Goal: Communication & Community: Answer question/provide support

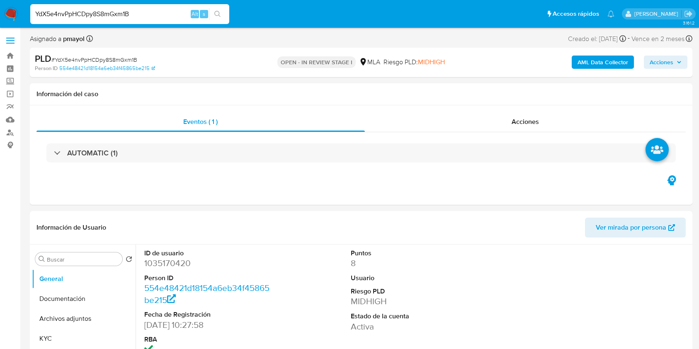
select select "10"
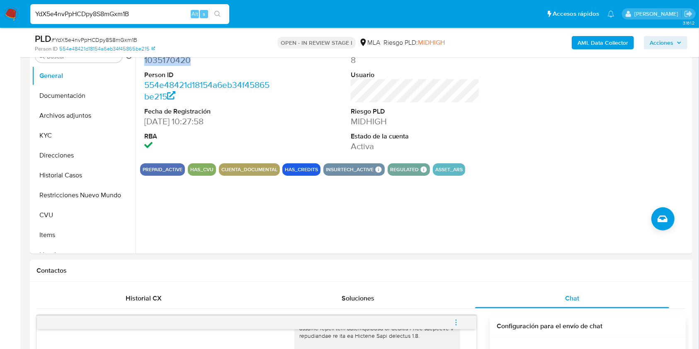
scroll to position [179, 0]
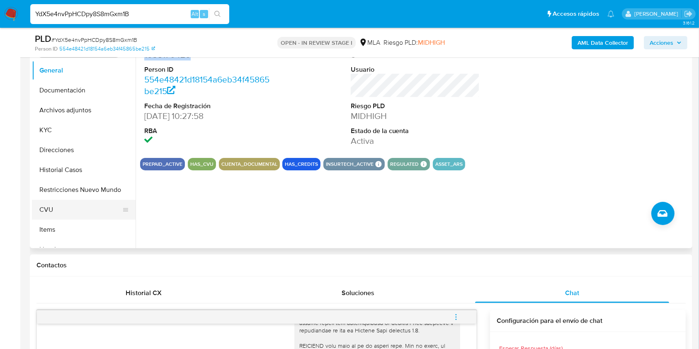
click at [58, 212] on button "CVU" at bounding box center [80, 210] width 97 height 20
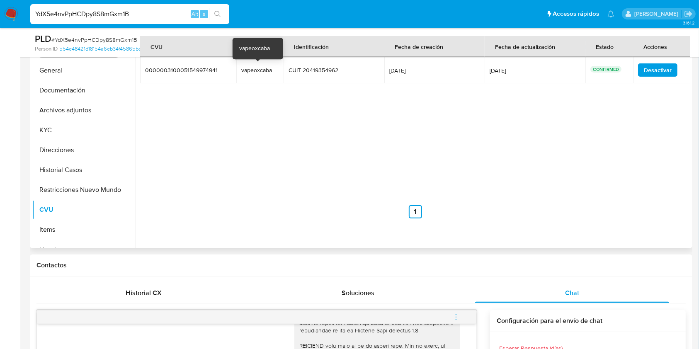
click at [246, 71] on div "vapeoxcaba" at bounding box center [259, 69] width 37 height 7
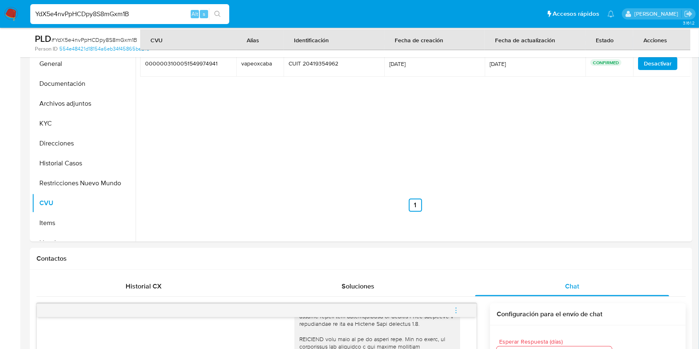
scroll to position [0, 0]
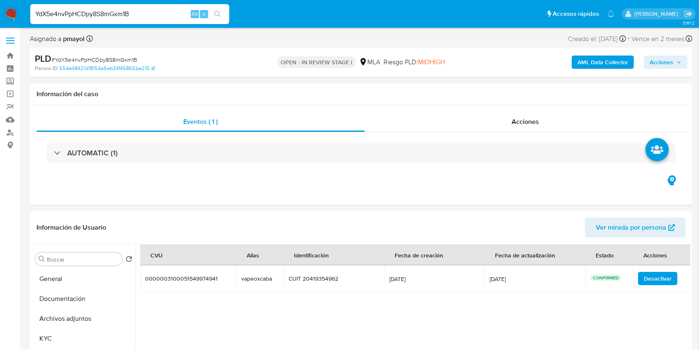
click at [612, 67] on b "AML Data Collector" at bounding box center [603, 62] width 51 height 13
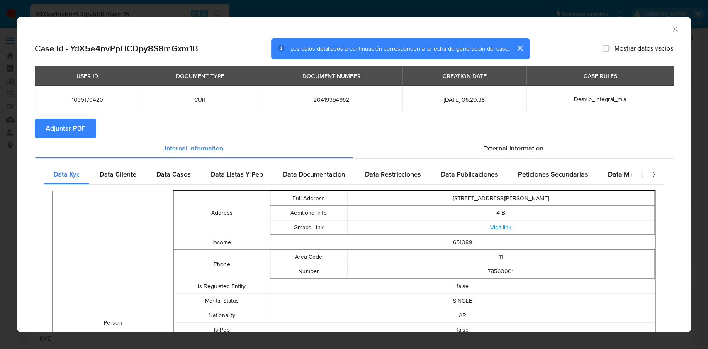
click at [74, 132] on span "Adjuntar PDF" at bounding box center [66, 128] width 40 height 18
click at [661, 31] on div "AML Data Collector" at bounding box center [347, 27] width 648 height 9
click at [671, 29] on icon "Cerrar ventana" at bounding box center [675, 29] width 8 height 8
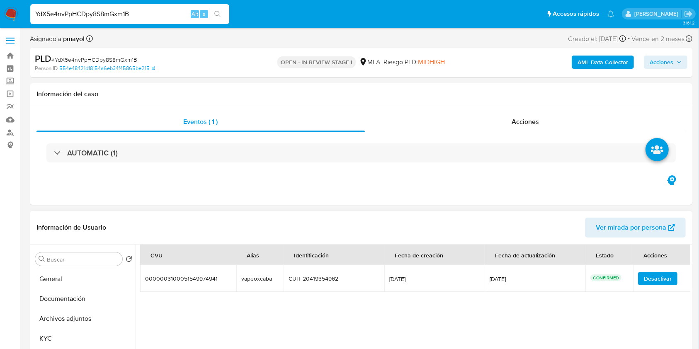
click at [631, 226] on span "Ver mirada por persona" at bounding box center [631, 228] width 71 height 20
click at [54, 333] on button "KYC" at bounding box center [80, 339] width 97 height 20
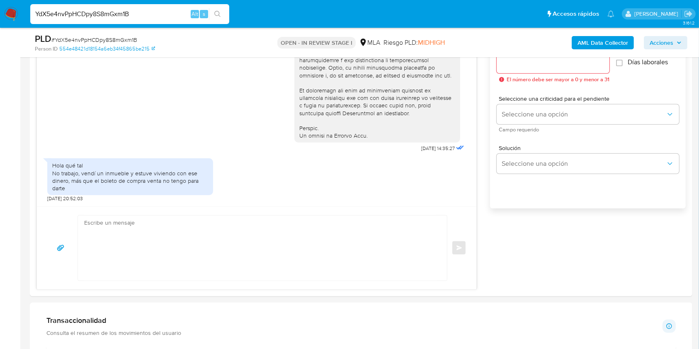
scroll to position [455, 0]
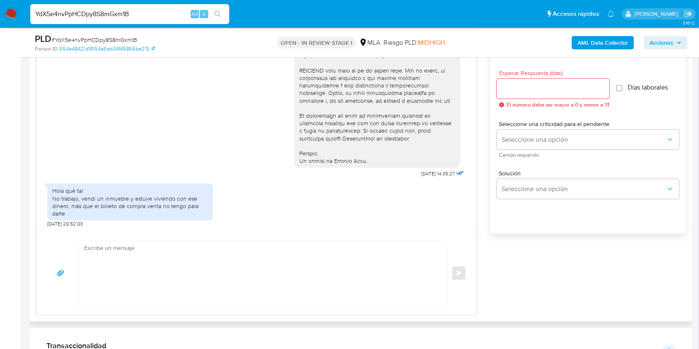
click at [468, 193] on div "17/09/2025 14:35:27 Hola qué tal No trabajo, vendí un inmueble y estuve viviend…" at bounding box center [257, 140] width 440 height 183
drag, startPoint x: 144, startPoint y: 212, endPoint x: 50, endPoint y: 200, distance: 94.5
click at [50, 200] on div "Hola qué tal No trabajo, vendí un inmueble y estuve viviendo con ese dinero, má…" at bounding box center [130, 202] width 166 height 37
copy div "No trabajo, vendí un inmueble y estuve viviendo con ese dinero, más que el bole…"
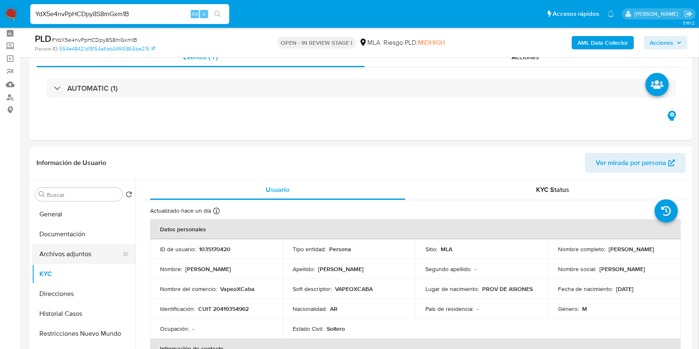
click at [79, 254] on button "Archivos adjuntos" at bounding box center [80, 254] width 97 height 20
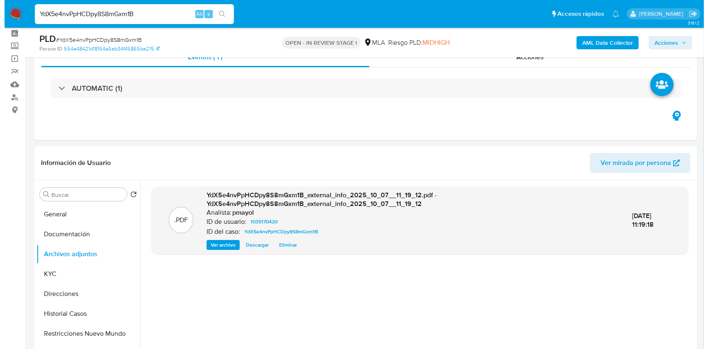
scroll to position [0, 0]
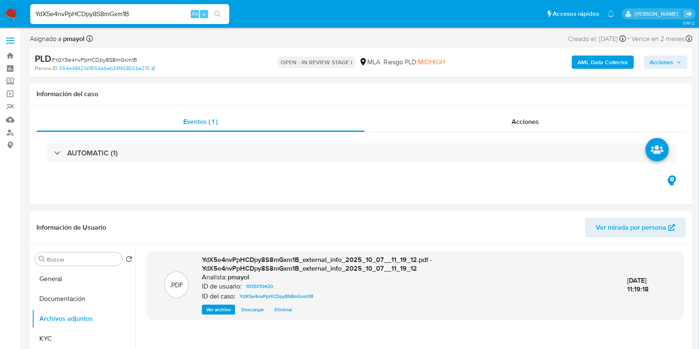
click at [585, 64] on b "AML Data Collector" at bounding box center [603, 62] width 51 height 13
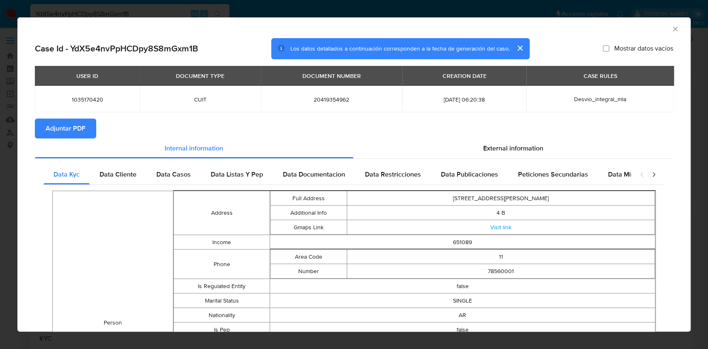
click at [407, 153] on div "External information" at bounding box center [513, 149] width 320 height 20
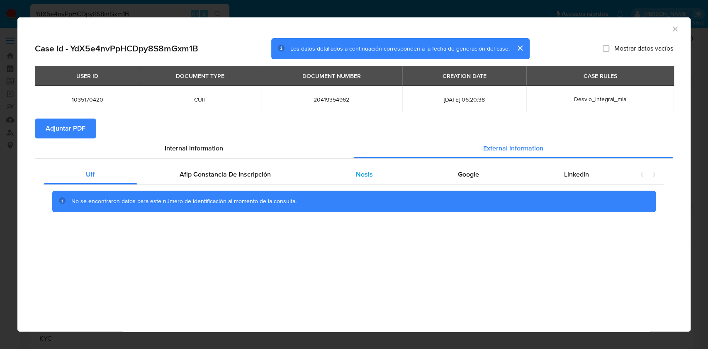
click at [347, 177] on div "Nosis" at bounding box center [365, 175] width 102 height 20
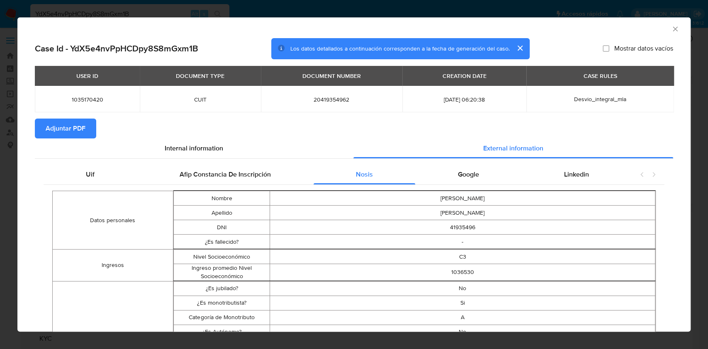
click at [663, 22] on div "AML Data Collector" at bounding box center [353, 27] width 673 height 21
click at [673, 28] on icon "Cerrar ventana" at bounding box center [675, 29] width 5 height 5
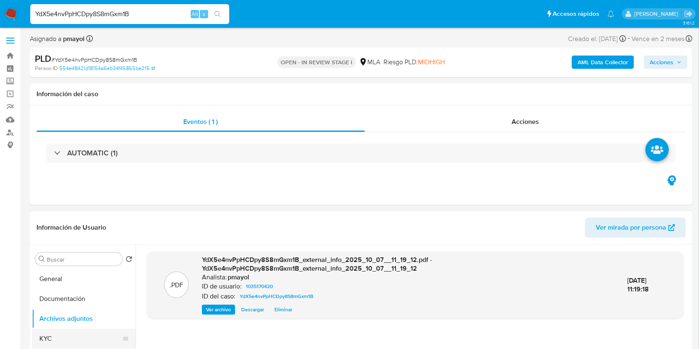
click at [58, 337] on button "KYC" at bounding box center [80, 339] width 97 height 20
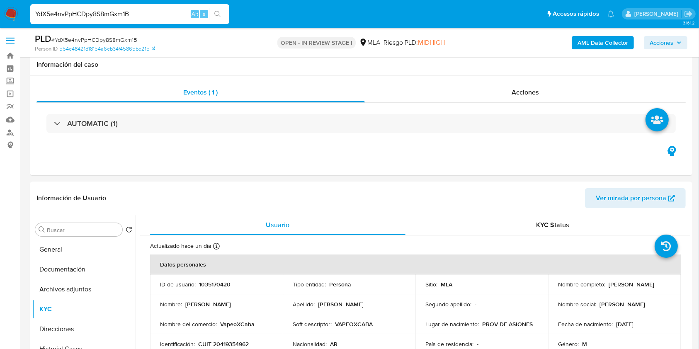
scroll to position [100, 0]
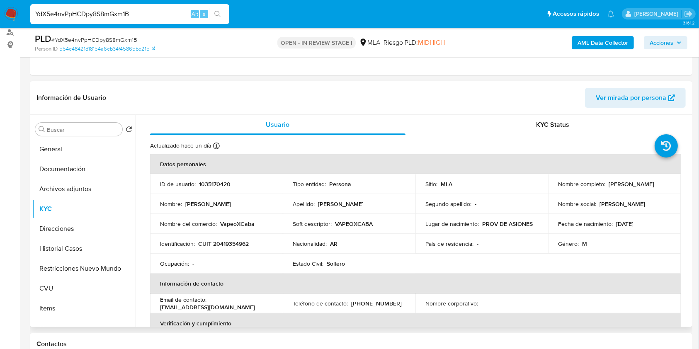
click at [230, 241] on p "CUIT 20419354962" at bounding box center [223, 243] width 51 height 7
copy p "20419354962"
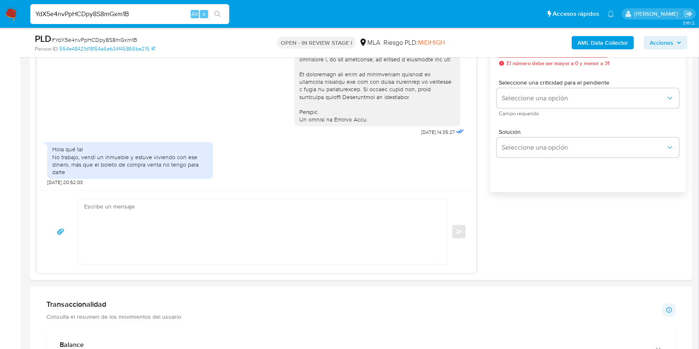
scroll to position [518, 0]
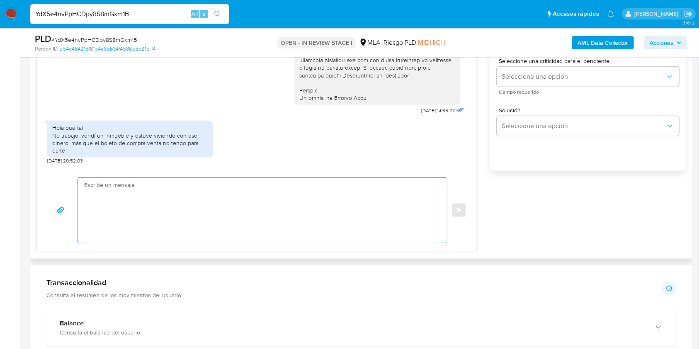
click at [172, 222] on textarea at bounding box center [260, 210] width 353 height 65
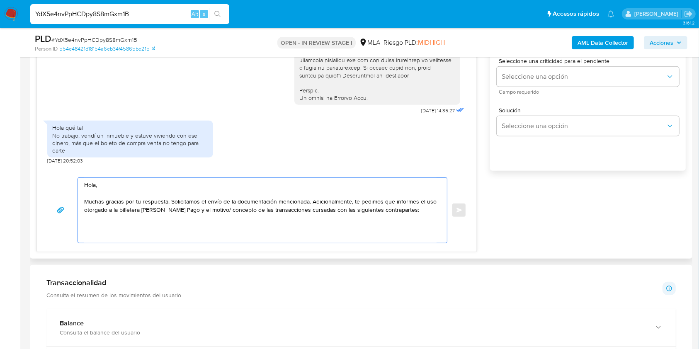
paste textarea "- Mercedes María Olcese - CUIT 27161612052 (ACTIVIDAD: Servicios relacionados c…"
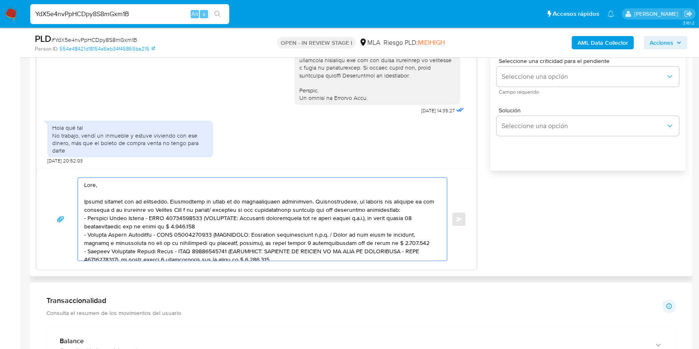
scroll to position [39, 0]
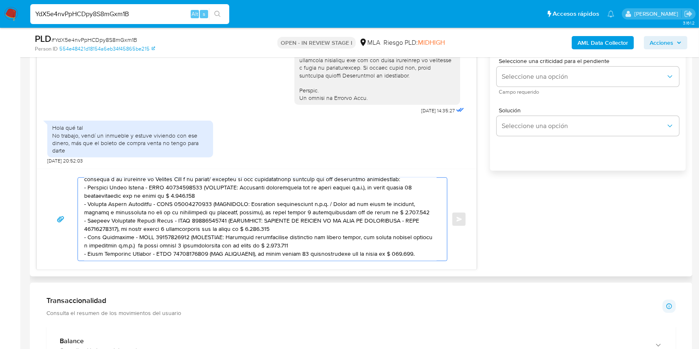
drag, startPoint x: 409, startPoint y: 248, endPoint x: 205, endPoint y: 247, distance: 204.5
click at [205, 247] on textarea at bounding box center [260, 219] width 353 height 83
drag, startPoint x: 310, startPoint y: 238, endPoint x: 185, endPoint y: 230, distance: 125.6
click at [185, 230] on textarea at bounding box center [260, 219] width 353 height 83
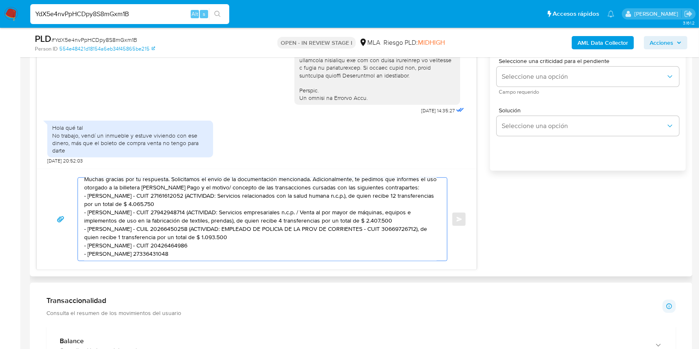
scroll to position [33, 0]
drag, startPoint x: 282, startPoint y: 229, endPoint x: 231, endPoint y: 219, distance: 52.3
click at [231, 219] on textarea "Hola, Muchas gracias por tu respuesta. Solicitamos el envío de la documentación…" at bounding box center [260, 219] width 353 height 83
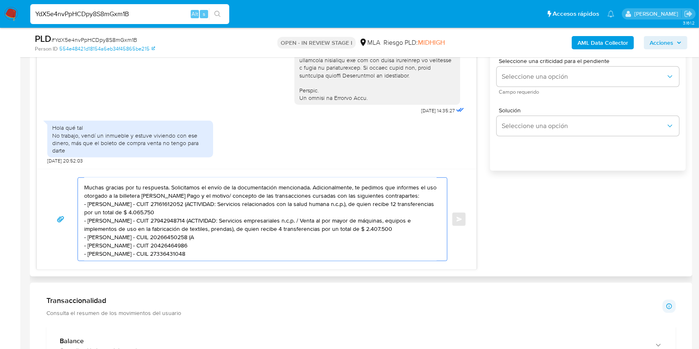
scroll to position [24, 0]
drag, startPoint x: 404, startPoint y: 224, endPoint x: 216, endPoint y: 216, distance: 188.5
click at [216, 216] on textarea "Hola, Muchas gracias por tu respuesta. Solicitamos el envío de la documentación…" at bounding box center [260, 219] width 353 height 83
click at [272, 226] on textarea "Hola, Muchas gracias por tu respuesta. Solicitamos el envío de la documentación…" at bounding box center [260, 219] width 353 height 83
drag, startPoint x: 396, startPoint y: 222, endPoint x: 210, endPoint y: 211, distance: 186.2
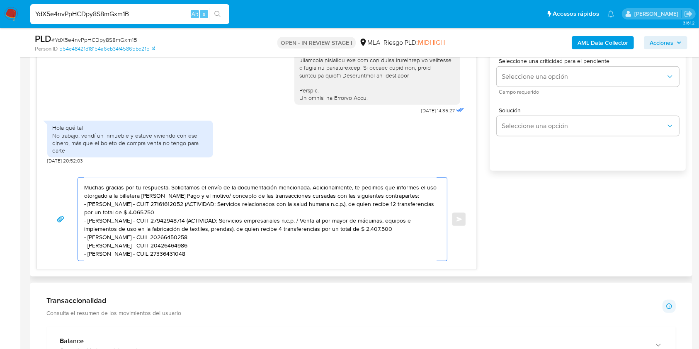
click at [210, 211] on textarea "Hola, Muchas gracias por tu respuesta. Solicitamos el envío de la documentación…" at bounding box center [260, 219] width 353 height 83
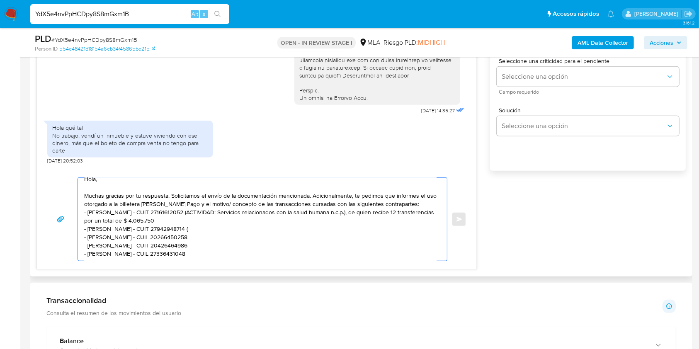
scroll to position [16, 0]
drag, startPoint x: 207, startPoint y: 208, endPoint x: 199, endPoint y: 201, distance: 10.9
click at [199, 201] on textarea "Hola, Muchas gracias por tu respuesta. Solicitamos el envío de la documentación…" at bounding box center [260, 219] width 353 height 83
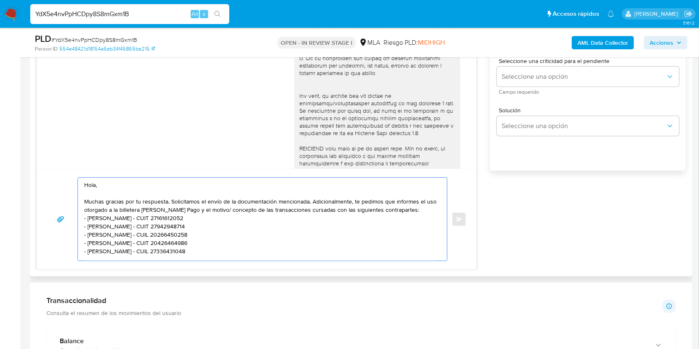
scroll to position [199, 0]
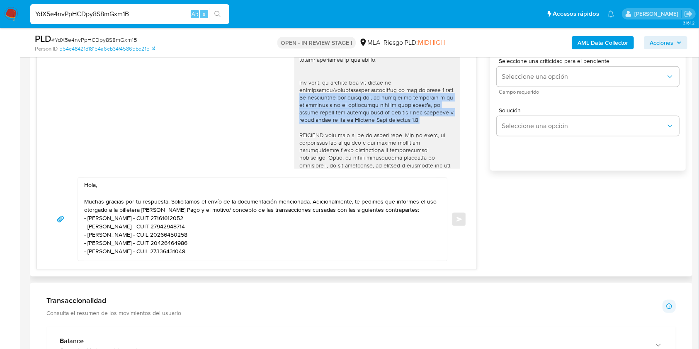
drag, startPoint x: 425, startPoint y: 128, endPoint x: 281, endPoint y: 106, distance: 145.2
click at [281, 106] on div "17/09/2025 14:35:27" at bounding box center [256, 18] width 419 height 454
copy div "Es importante que sepas que, en caso de no responder a lo solicitado o si lo pr…"
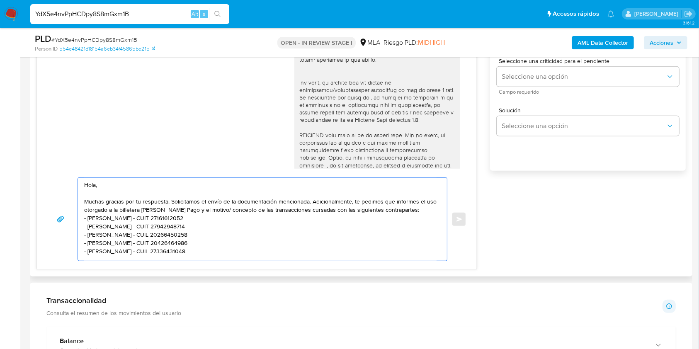
click at [226, 251] on textarea "Hola, Muchas gracias por tu respuesta. Solicitamos el envío de la documentación…" at bounding box center [260, 219] width 353 height 83
paste textarea "Es importante que sepas que, en caso de no responder a lo solicitado o si lo pr…"
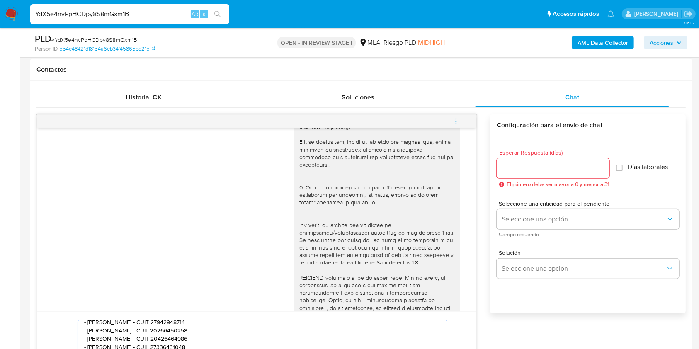
scroll to position [365, 0]
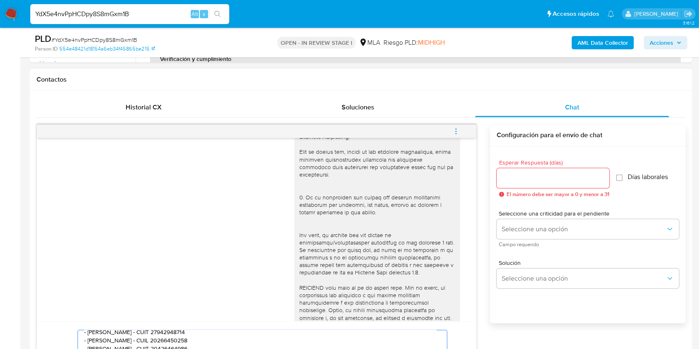
type textarea "Hola, Muchas gracias por tu respuesta. Solicitamos el envío de la documentación…"
click at [528, 178] on input "Esperar Respuesta (días)" at bounding box center [553, 178] width 113 height 11
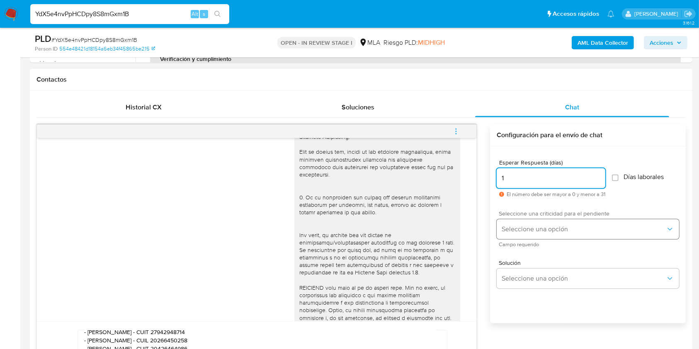
type input "1"
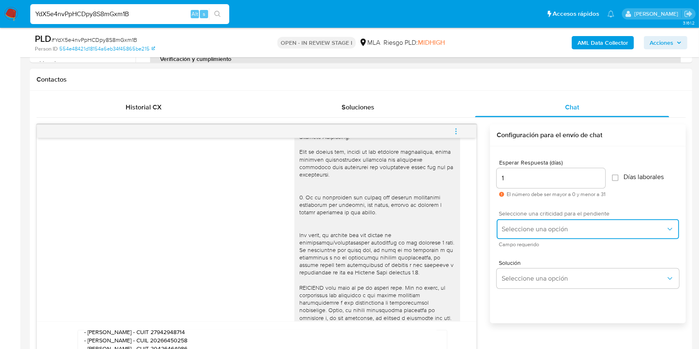
click at [520, 225] on span "Seleccione una opción" at bounding box center [584, 229] width 164 height 8
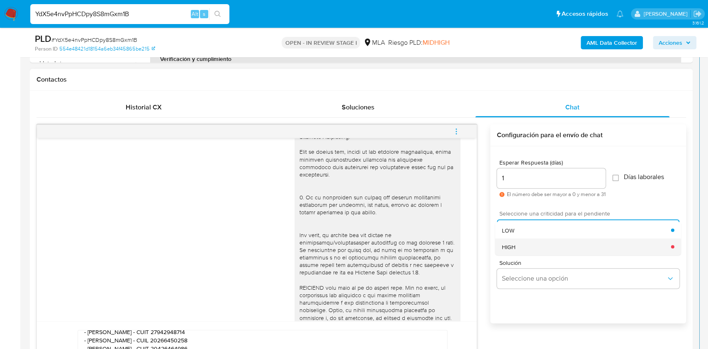
click at [514, 247] on span "HIGH" at bounding box center [509, 246] width 14 height 7
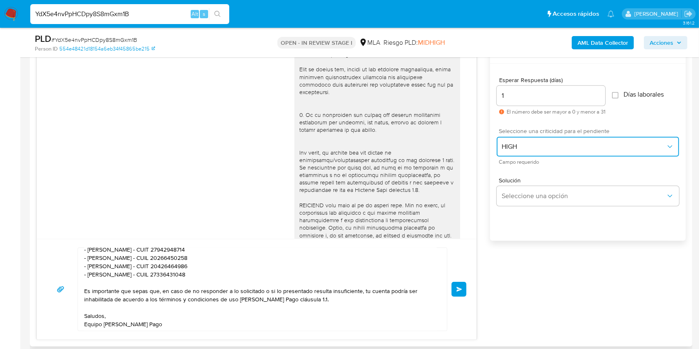
scroll to position [459, 0]
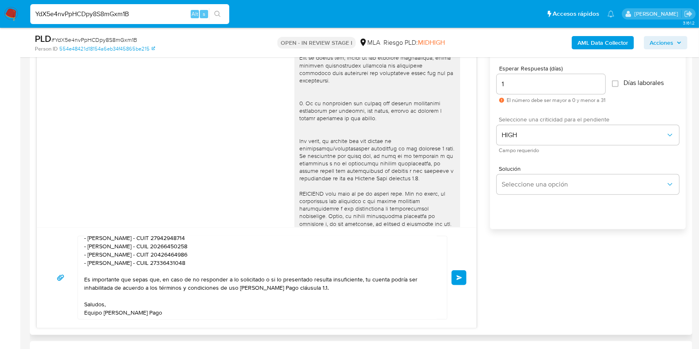
click at [460, 284] on button "Enviar" at bounding box center [459, 277] width 15 height 15
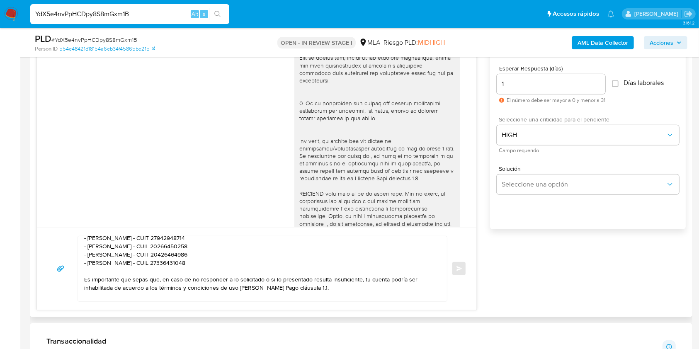
scroll to position [517, 0]
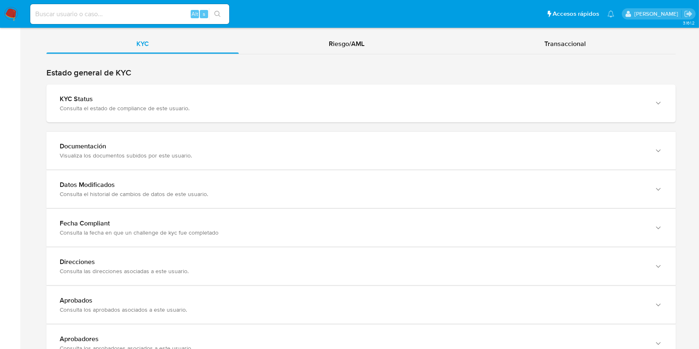
scroll to position [777, 0]
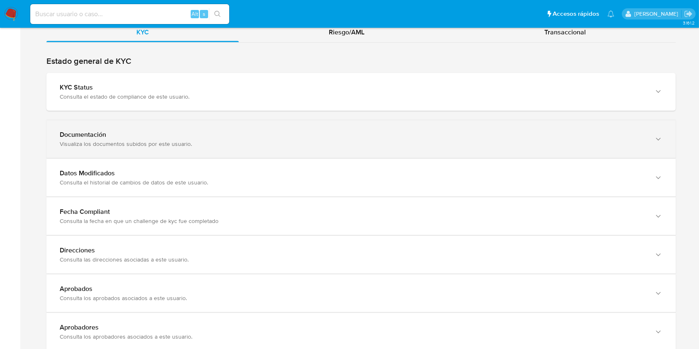
click at [649, 134] on div "Documentación Visualiza los documentos subidos por este usuario." at bounding box center [361, 139] width 630 height 38
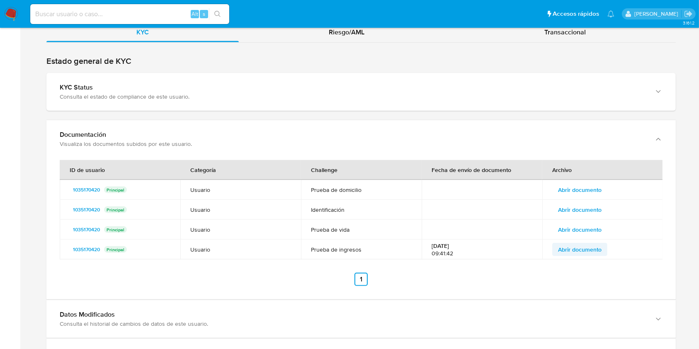
click at [586, 251] on span "Abrir documento" at bounding box center [580, 250] width 44 height 12
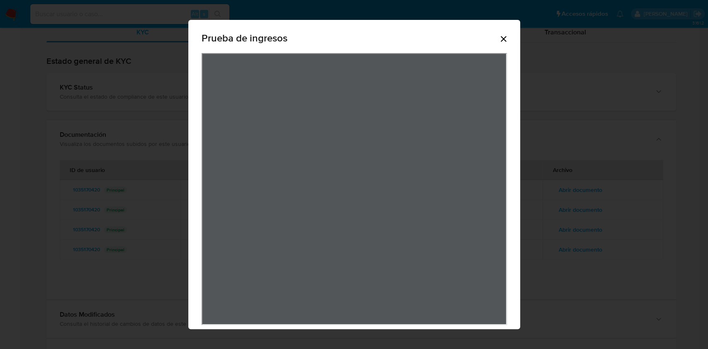
click at [499, 40] on icon "Cerrar" at bounding box center [504, 39] width 10 height 10
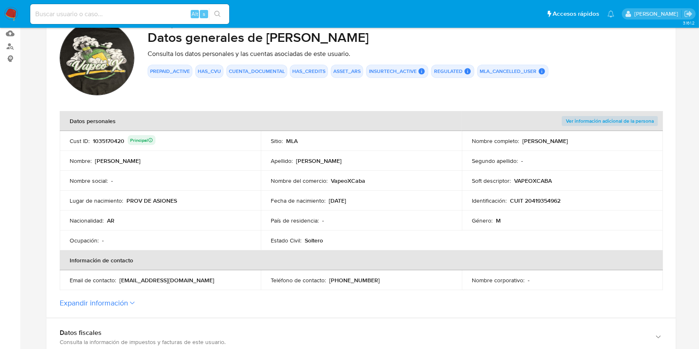
scroll to position [80, 0]
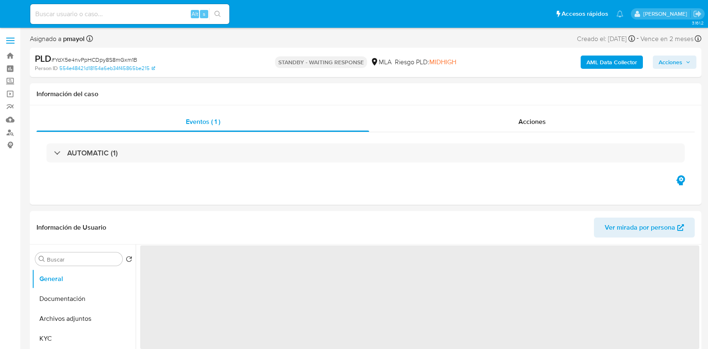
select select "10"
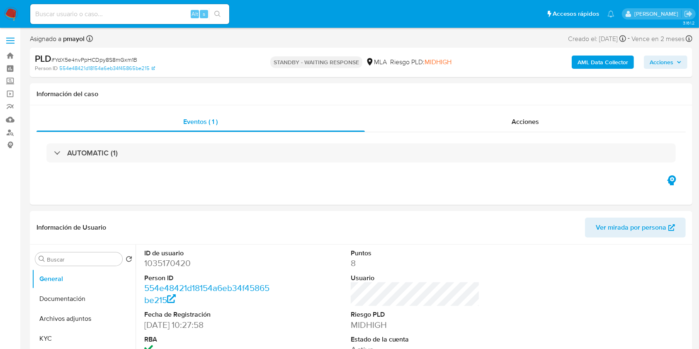
click at [135, 13] on input at bounding box center [129, 14] width 199 height 11
paste input "lU3gFmKPEdqNiEBFKr3rj6kB"
type input "lU3gFmKPEdqNiEBFKr3rj6kB"
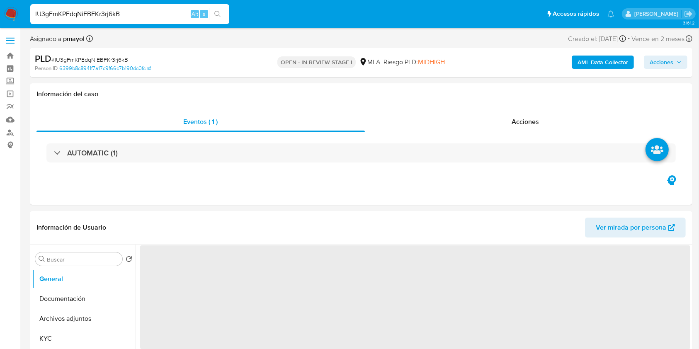
scroll to position [305, 0]
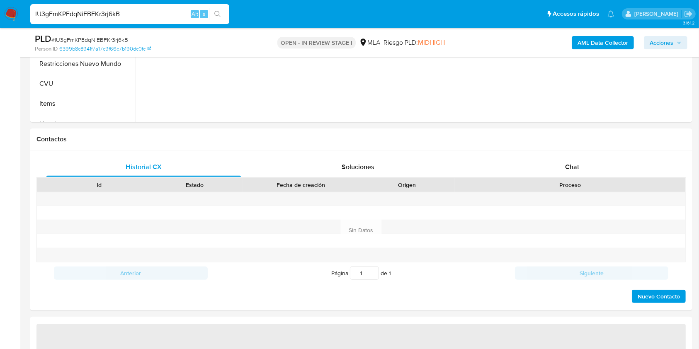
select select "10"
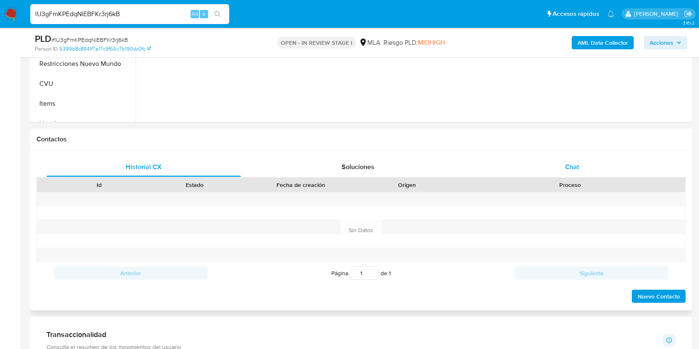
click at [546, 168] on div "Chat" at bounding box center [572, 167] width 195 height 20
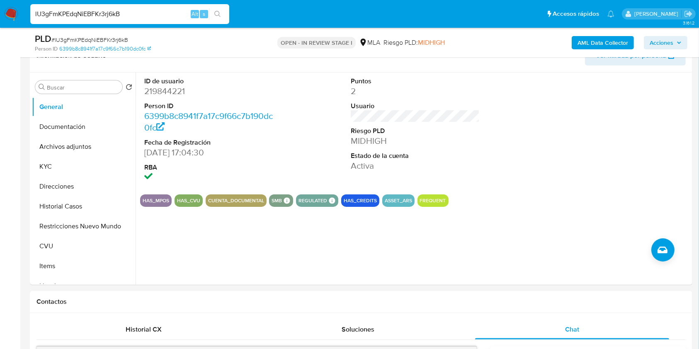
scroll to position [139, 0]
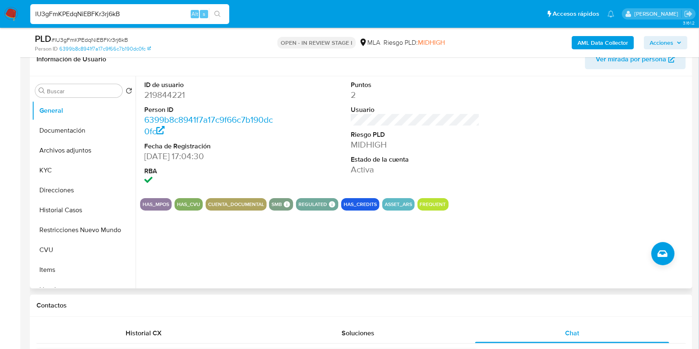
click at [170, 91] on dd "219844221" at bounding box center [208, 95] width 129 height 12
copy dd "219844221"
click at [69, 222] on button "Restricciones Nuevo Mundo" at bounding box center [80, 230] width 97 height 20
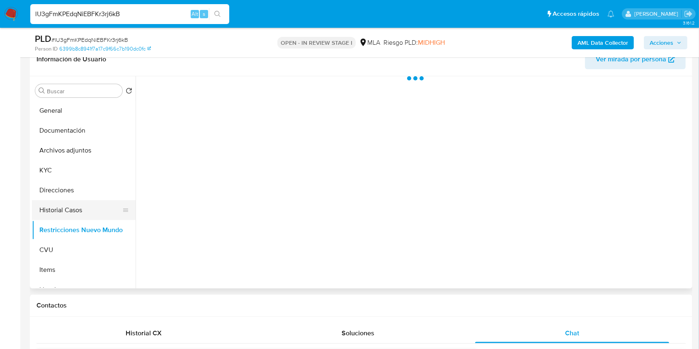
click at [71, 204] on button "Historial Casos" at bounding box center [80, 210] width 97 height 20
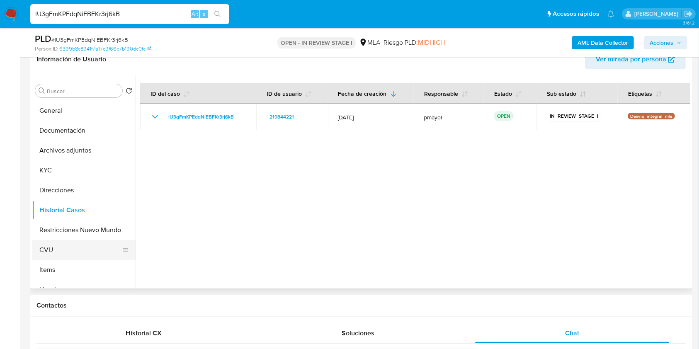
click at [47, 248] on button "CVU" at bounding box center [80, 250] width 97 height 20
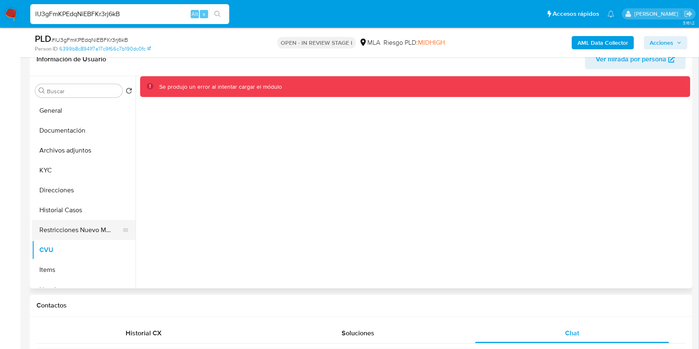
click at [53, 220] on button "Restricciones Nuevo Mundo" at bounding box center [80, 230] width 97 height 20
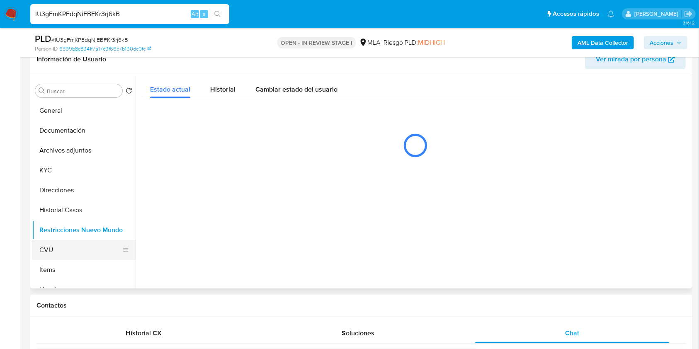
click at [59, 247] on button "CVU" at bounding box center [80, 250] width 97 height 20
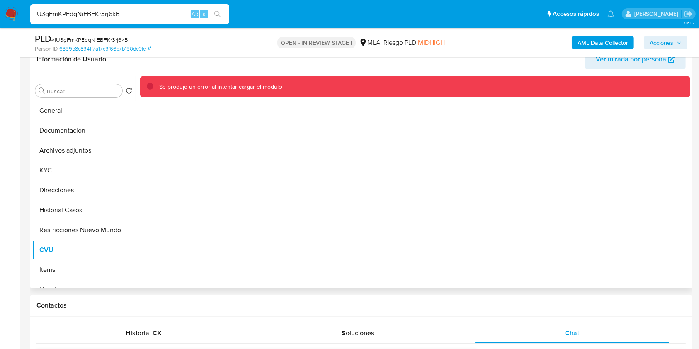
click at [624, 64] on span "Ver mirada por persona" at bounding box center [631, 59] width 71 height 20
click at [66, 222] on button "Restricciones Nuevo Mundo" at bounding box center [80, 230] width 97 height 20
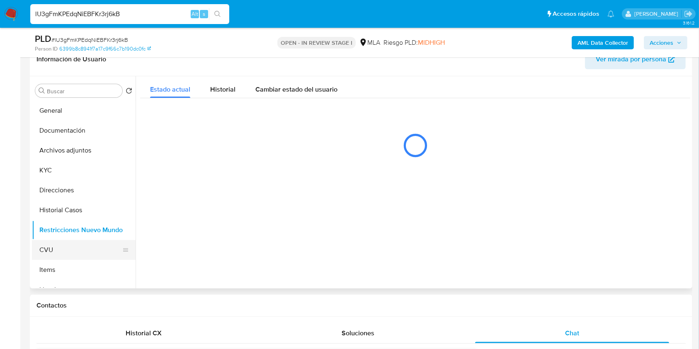
click at [59, 249] on button "CVU" at bounding box center [80, 250] width 97 height 20
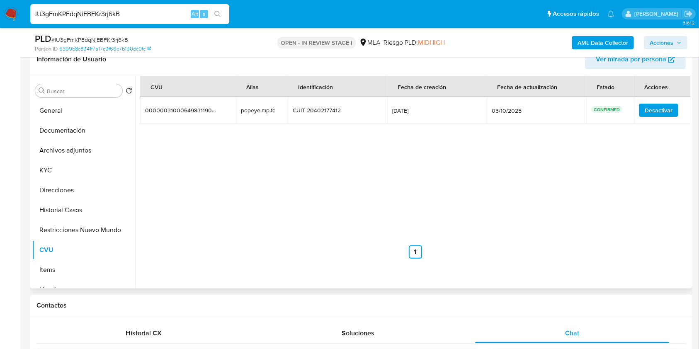
click at [609, 61] on span "Ver mirada por persona" at bounding box center [631, 59] width 71 height 20
click at [58, 173] on button "KYC" at bounding box center [80, 171] width 97 height 20
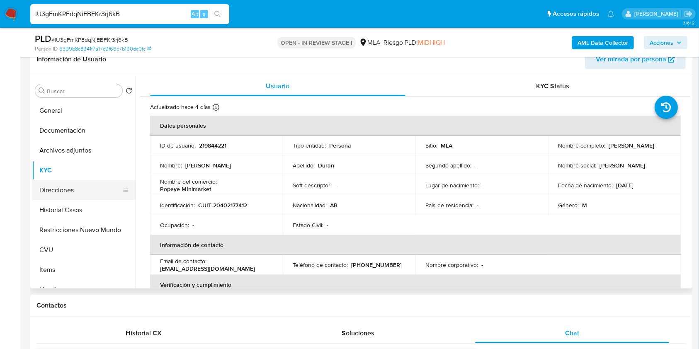
click at [56, 192] on button "Direcciones" at bounding box center [80, 190] width 97 height 20
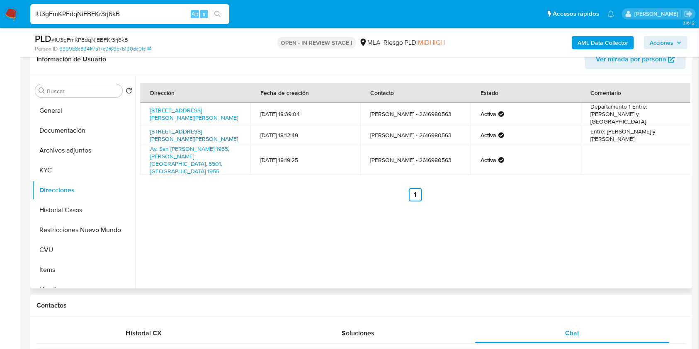
click at [186, 130] on link "Donado 885, Luján De Cuyo, Mendoza, 5507, Argentina 885" at bounding box center [194, 135] width 88 height 16
click at [206, 151] on link "Av. San Martin 1955, Godoy Cruz, Mendoza, 5501, Argentina 1955" at bounding box center [189, 160] width 79 height 31
click at [80, 165] on button "KYC" at bounding box center [80, 171] width 97 height 20
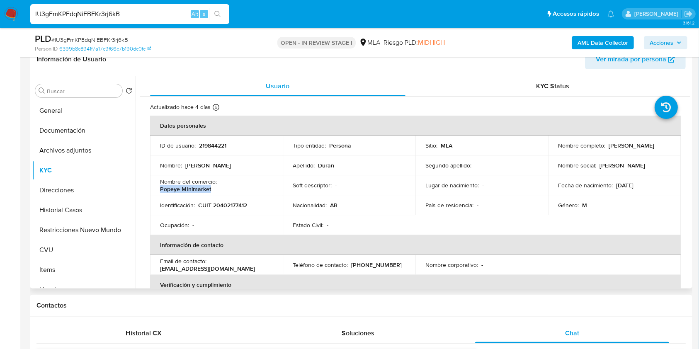
drag, startPoint x: 217, startPoint y: 190, endPoint x: 155, endPoint y: 191, distance: 61.4
click at [155, 191] on td "Nombre del comercio : Popeye MInimarket" at bounding box center [216, 185] width 133 height 20
copy p "Popeye MInimarket"
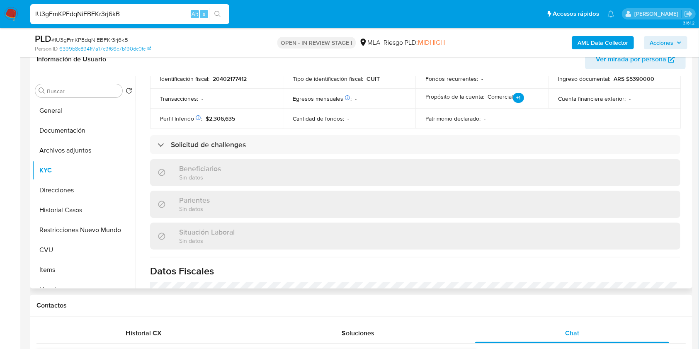
scroll to position [458, 0]
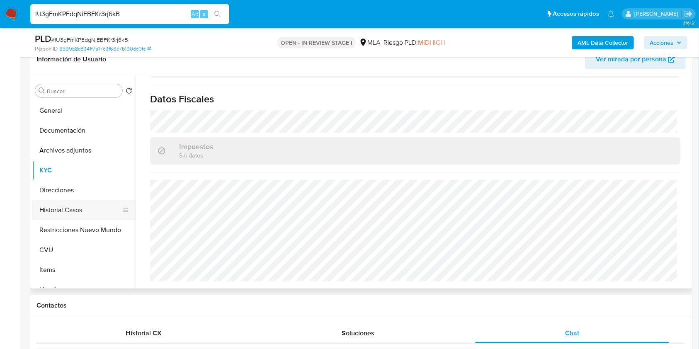
click at [70, 209] on button "Historial Casos" at bounding box center [80, 210] width 97 height 20
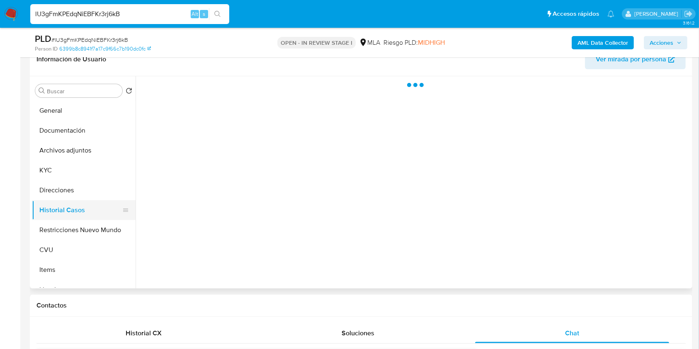
scroll to position [0, 0]
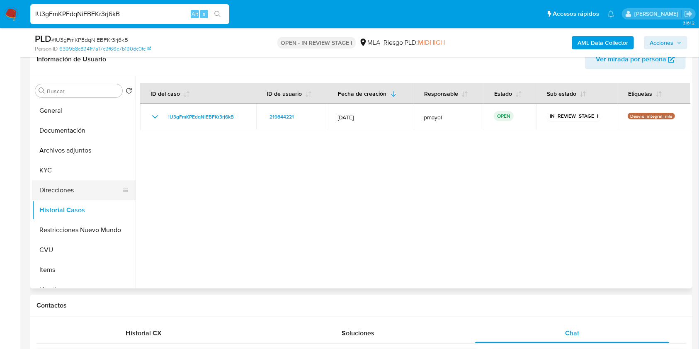
click at [74, 185] on button "Direcciones" at bounding box center [80, 190] width 97 height 20
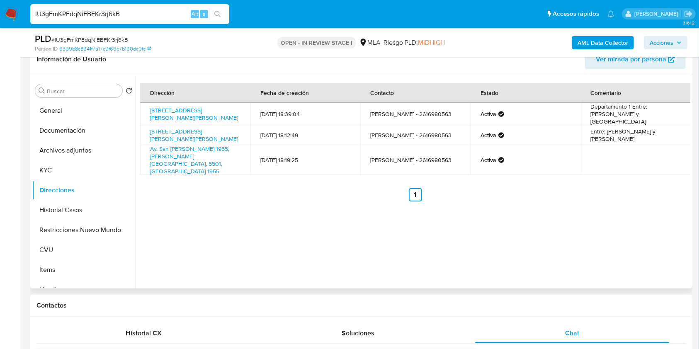
click at [596, 59] on button "Ver mirada por persona" at bounding box center [635, 59] width 101 height 20
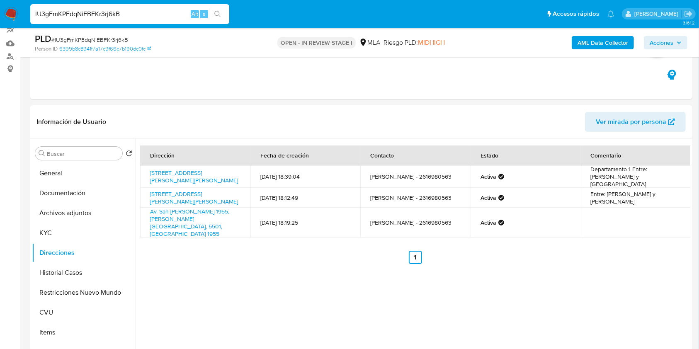
scroll to position [61, 0]
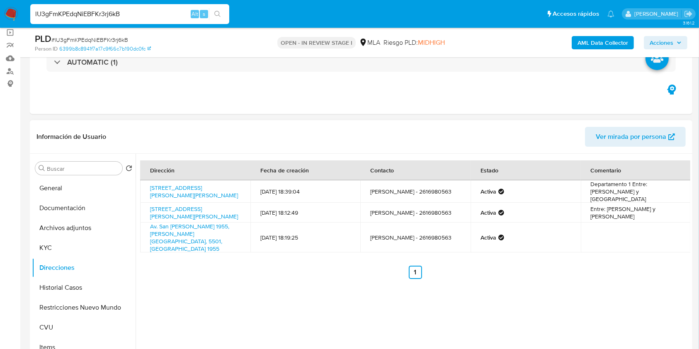
click at [631, 139] on span "Ver mirada por persona" at bounding box center [631, 137] width 71 height 20
click at [69, 293] on button "Historial Casos" at bounding box center [80, 288] width 97 height 20
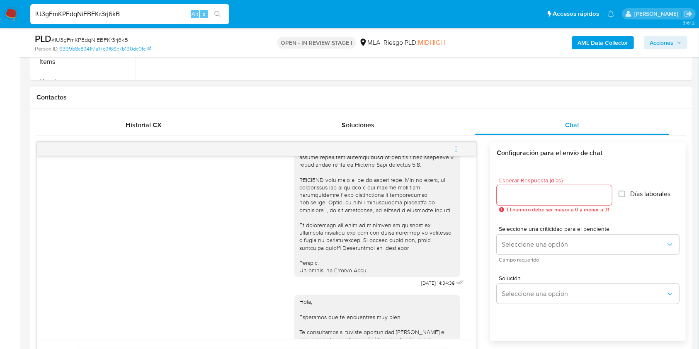
scroll to position [329, 0]
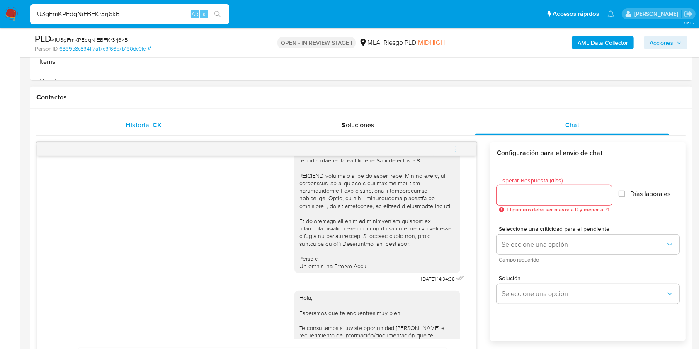
click at [132, 132] on div "Historial CX" at bounding box center [143, 125] width 195 height 20
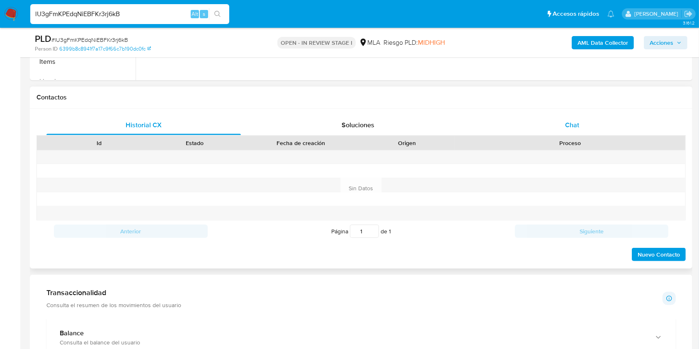
click at [604, 133] on div "Chat" at bounding box center [572, 125] width 195 height 20
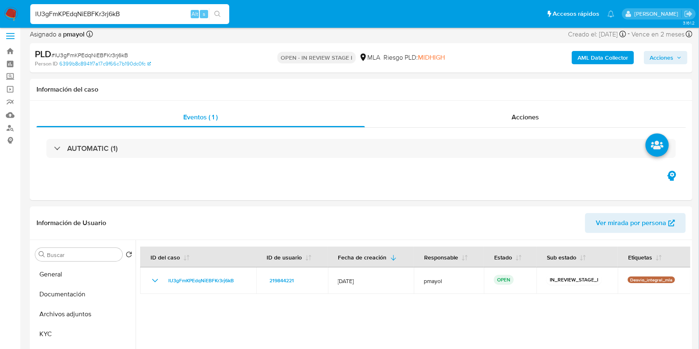
scroll to position [67, 0]
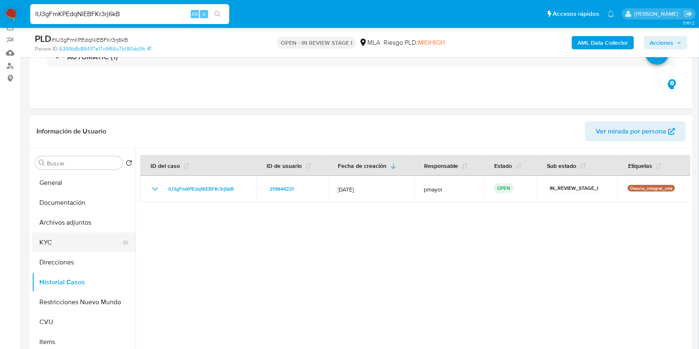
click at [42, 237] on button "KYC" at bounding box center [80, 243] width 97 height 20
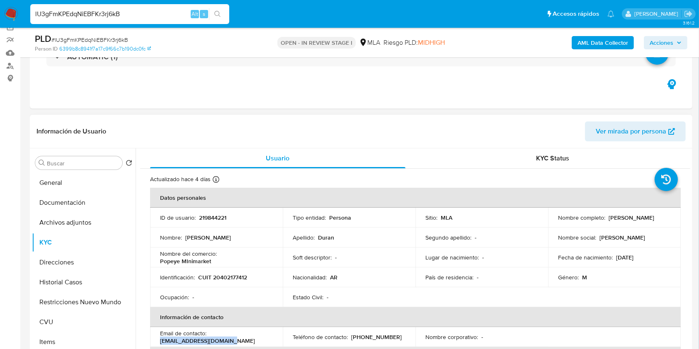
drag, startPoint x: 232, startPoint y: 338, endPoint x: 158, endPoint y: 339, distance: 74.3
click at [158, 339] on td "Email de contacto : misabuelos503@gmail.com" at bounding box center [216, 337] width 133 height 20
copy p "[EMAIL_ADDRESS][DOMAIN_NAME]"
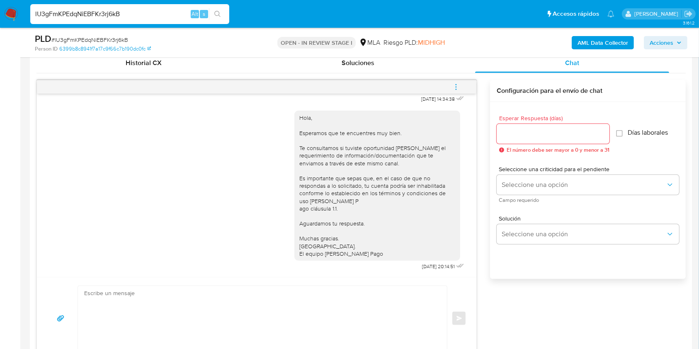
scroll to position [417, 0]
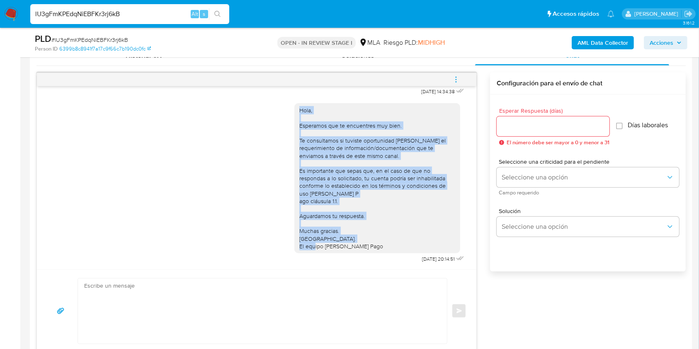
drag, startPoint x: 364, startPoint y: 240, endPoint x: 288, endPoint y: 104, distance: 155.8
click at [295, 104] on div "Hola, Esperamos que te encuentres muy bien. Te consultamos si tuviste oportunid…" at bounding box center [378, 178] width 166 height 150
copy div "Hola, Esperamos que te encuentres muy bien. Te consultamos si tuviste oportunid…"
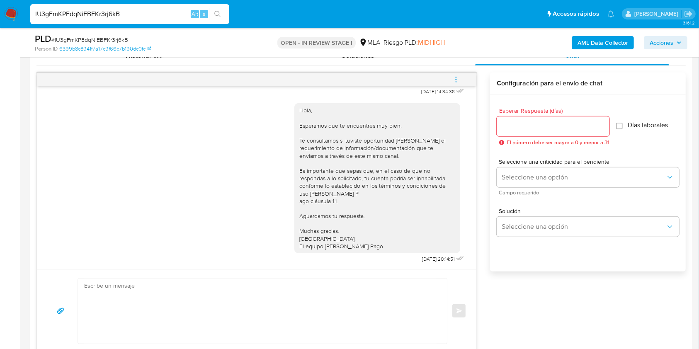
paste textarea "Hola, Esperamos que te encuentres muy bien. Te consultamos si tuviste oportunid…"
click at [272, 300] on textarea at bounding box center [260, 311] width 353 height 65
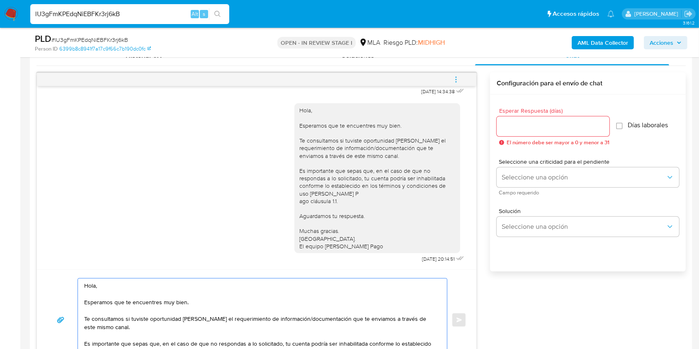
scroll to position [429, 0]
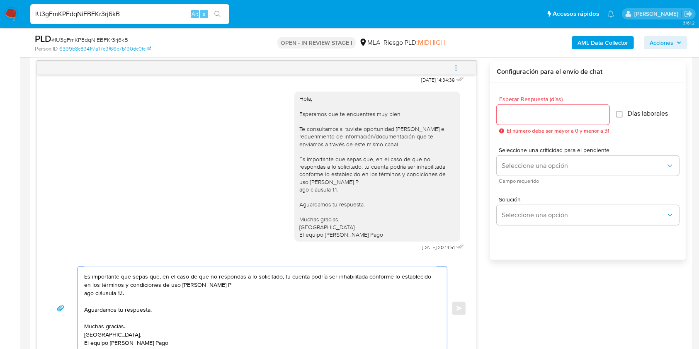
click at [84, 295] on textarea "Hola, Esperamos que te encuentres muy bien. Te consultamos si tuviste oportunid…" at bounding box center [260, 308] width 353 height 83
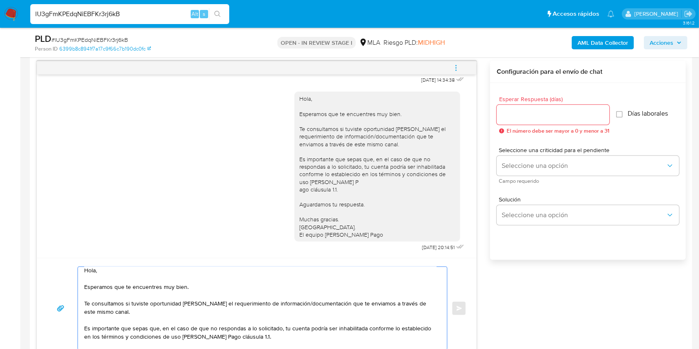
scroll to position [0, 0]
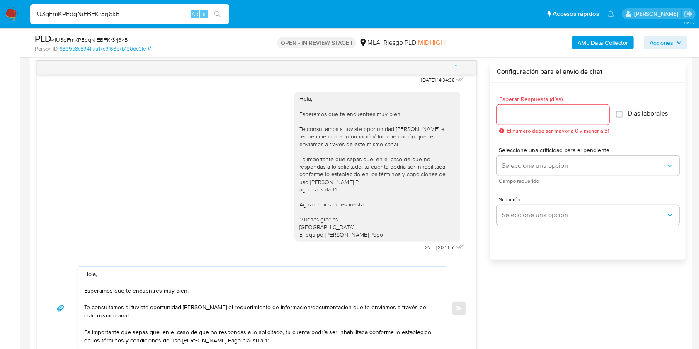
click at [127, 317] on textarea "Hola, Esperamos que te encuentres muy bien. Te consultamos si tuviste oportunid…" at bounding box center [260, 308] width 353 height 83
click at [138, 320] on textarea "Hola, Esperamos que te encuentres muy bien. Te consultamos si tuviste oportunid…" at bounding box center [260, 308] width 353 height 83
click at [397, 331] on textarea "Hola, Esperamos que te encuentres muy bien. Te consultamos si tuviste oportunid…" at bounding box center [260, 308] width 353 height 83
paste textarea "- Osb Drinks S. A. S. - CUIT 30718316045 (ACTIVIDAD: Servicios de fast food y l…"
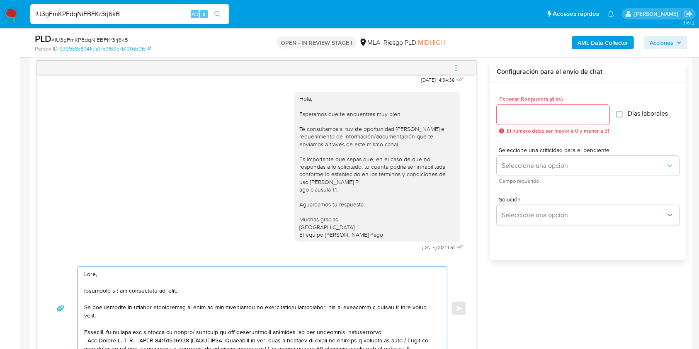
scroll to position [56, 0]
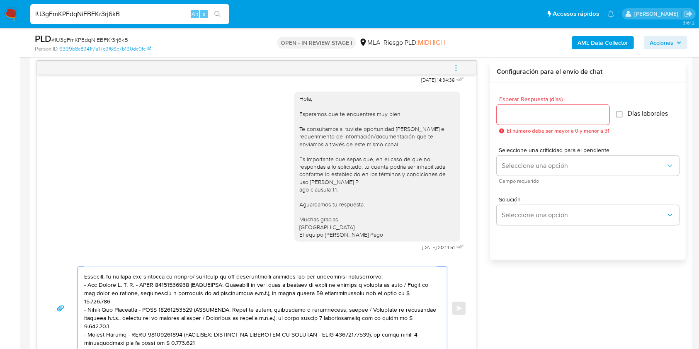
drag, startPoint x: 199, startPoint y: 338, endPoint x: 179, endPoint y: 328, distance: 21.7
click at [179, 328] on textarea at bounding box center [260, 308] width 353 height 83
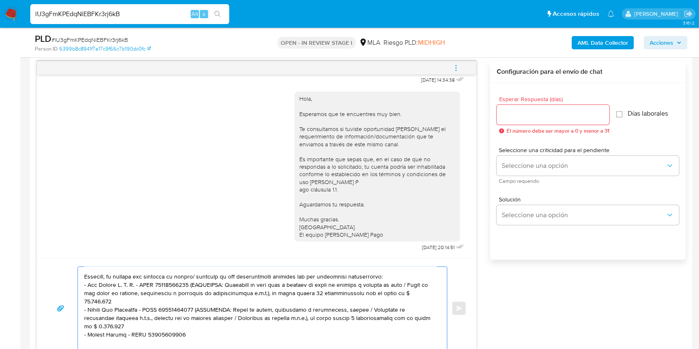
drag, startPoint x: 179, startPoint y: 317, endPoint x: 201, endPoint y: 304, distance: 25.1
click at [201, 304] on textarea at bounding box center [260, 308] width 353 height 83
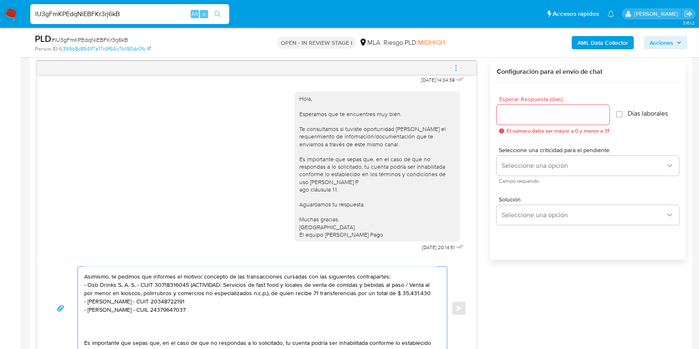
drag, startPoint x: 427, startPoint y: 297, endPoint x: 189, endPoint y: 285, distance: 238.4
click at [189, 285] on textarea "Hola, Esperamos que te encuentres muy bien. Te consultamos si tuviste oportunid…" at bounding box center [260, 308] width 353 height 83
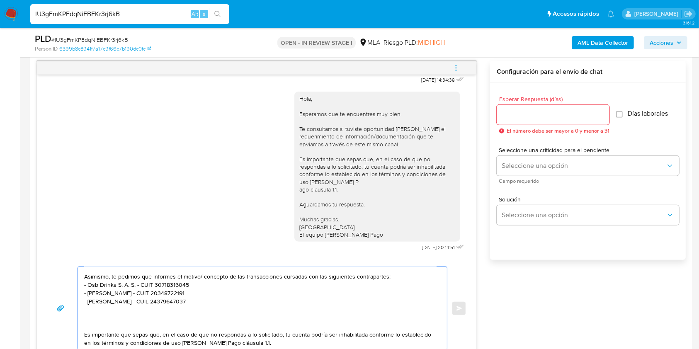
click at [140, 326] on textarea "Hola, Esperamos que te encuentres muy bien. Te consultamos si tuviste oportunid…" at bounding box center [260, 308] width 353 height 83
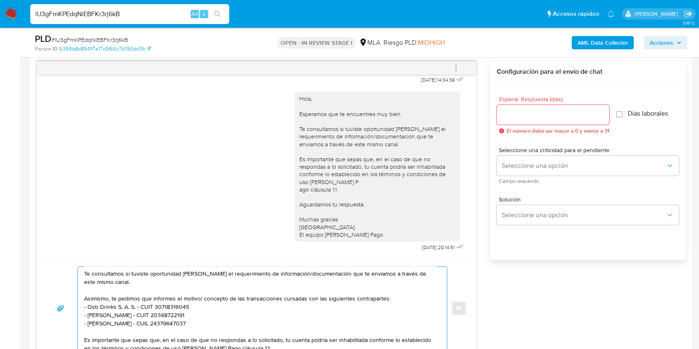
scroll to position [35, 0]
click at [385, 297] on textarea "Hola, Esperamos que te encuentres muy bien. Te consultamos si tuviste oportunid…" at bounding box center [260, 308] width 353 height 83
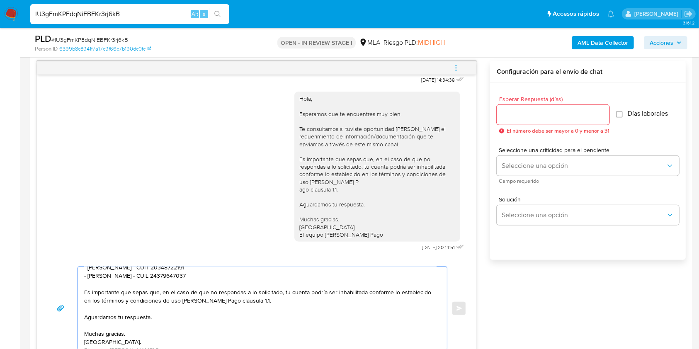
scroll to position [98, 0]
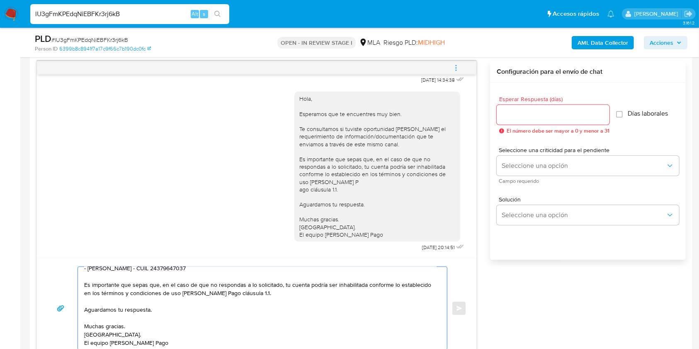
type textarea "Hola, Esperamos que te encuentres muy bien. Te consultamos si tuviste oportunid…"
click at [512, 114] on input "Esperar Respuesta (días)" at bounding box center [553, 115] width 113 height 11
type input "1"
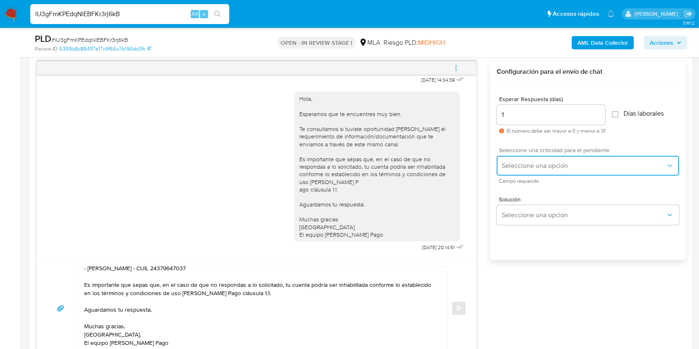
click at [519, 156] on button "Seleccione una opción" at bounding box center [588, 166] width 183 height 20
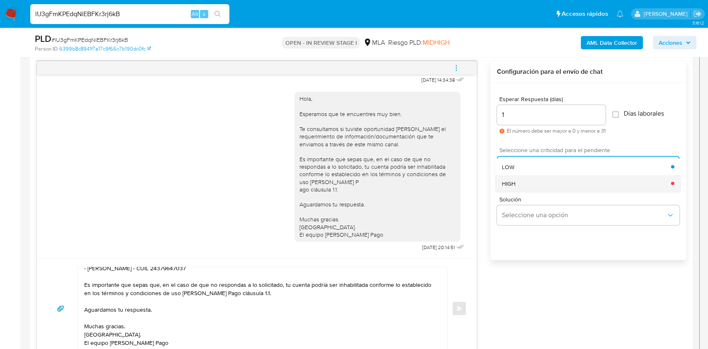
click at [515, 178] on div "HIGH" at bounding box center [586, 183] width 169 height 17
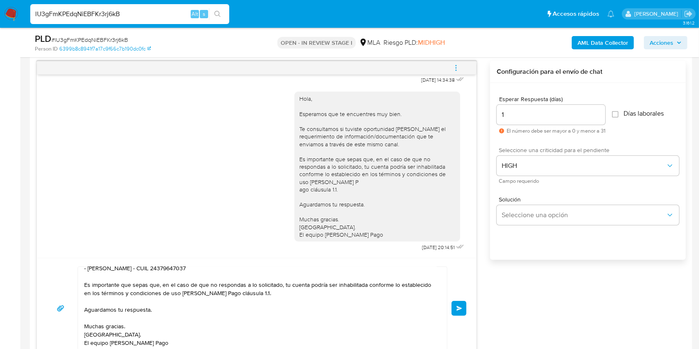
click at [460, 303] on button "Enviar" at bounding box center [459, 308] width 15 height 15
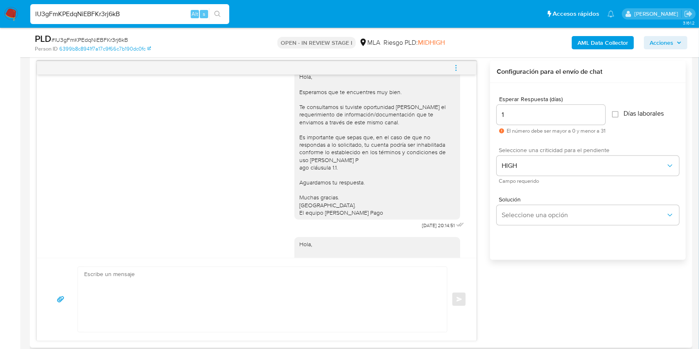
scroll to position [682, 0]
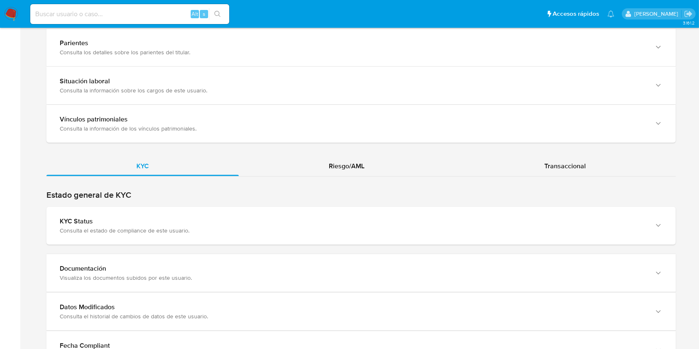
scroll to position [666, 0]
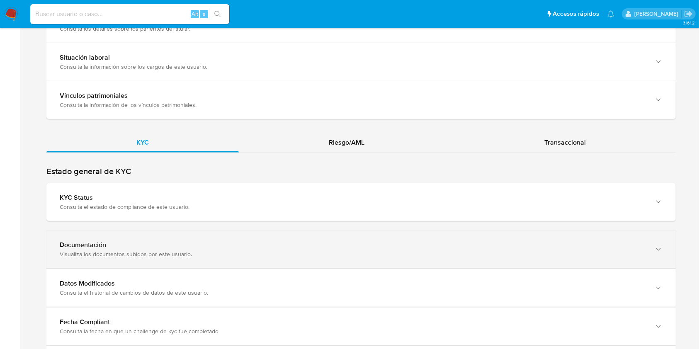
click at [460, 242] on div "Documentación" at bounding box center [353, 245] width 587 height 8
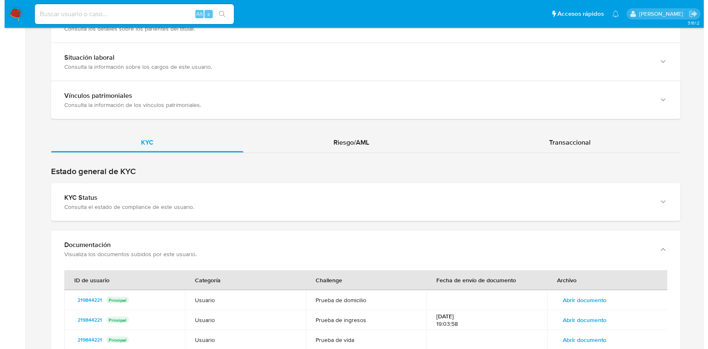
scroll to position [759, 0]
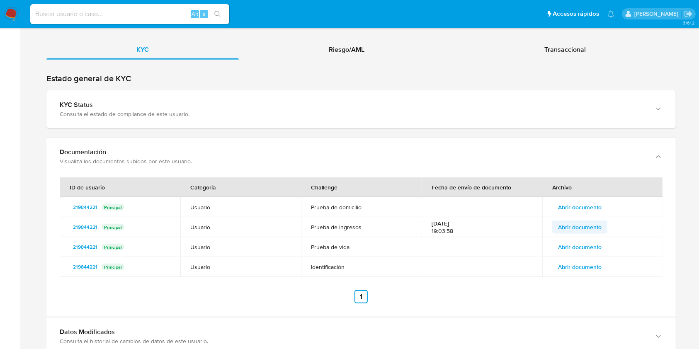
click at [591, 226] on span "Abrir documento" at bounding box center [580, 228] width 44 height 12
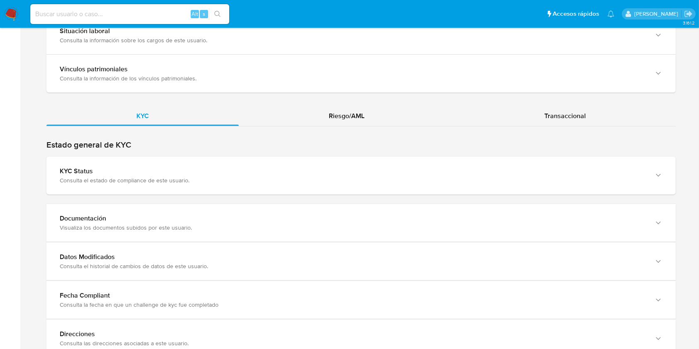
scroll to position [704, 0]
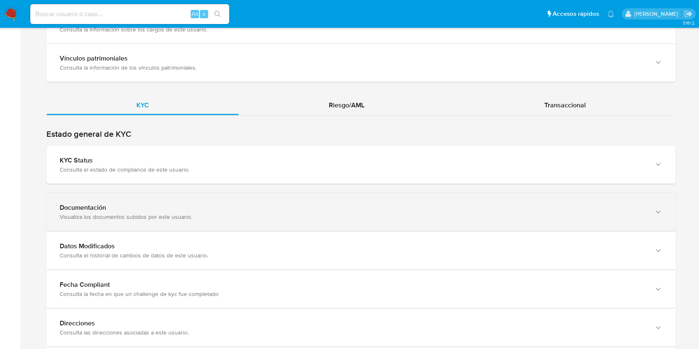
click at [645, 211] on div "Documentación Visualiza los documentos subidos por este usuario." at bounding box center [353, 212] width 587 height 17
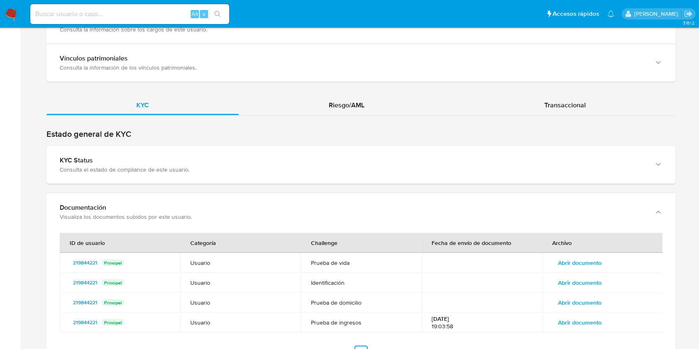
drag, startPoint x: 55, startPoint y: 187, endPoint x: 30, endPoint y: 182, distance: 25.4
click at [562, 319] on span "Abrir documento" at bounding box center [580, 323] width 44 height 12
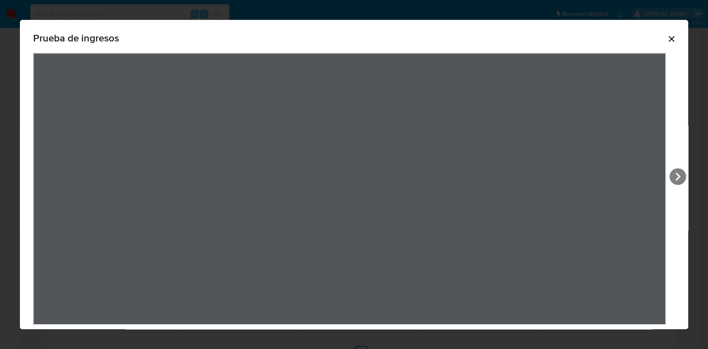
click at [667, 38] on icon "Cerrar" at bounding box center [672, 39] width 10 height 10
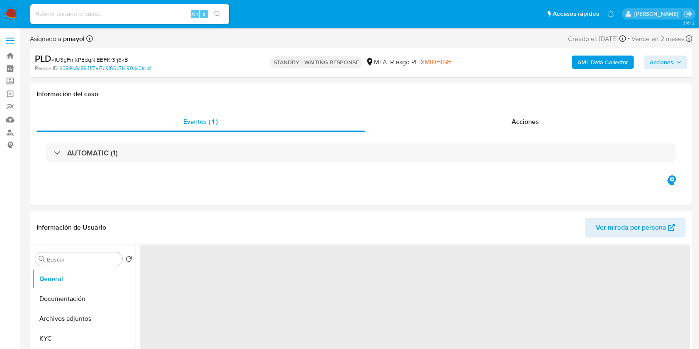
select select "10"
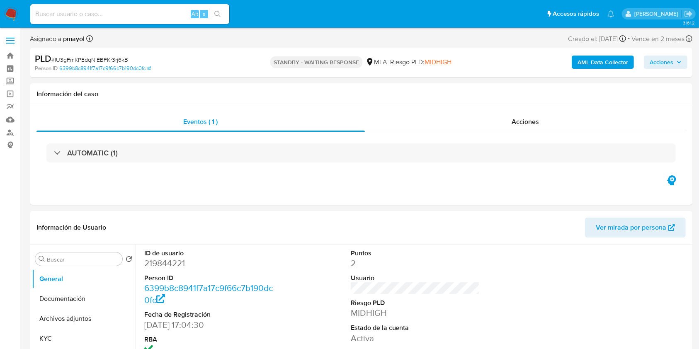
scroll to position [107, 0]
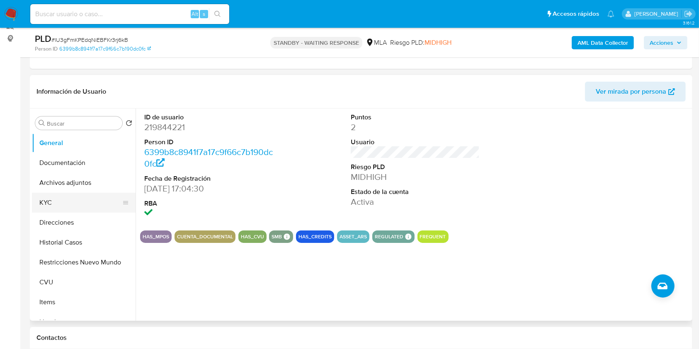
click at [49, 205] on button "KYC" at bounding box center [80, 203] width 97 height 20
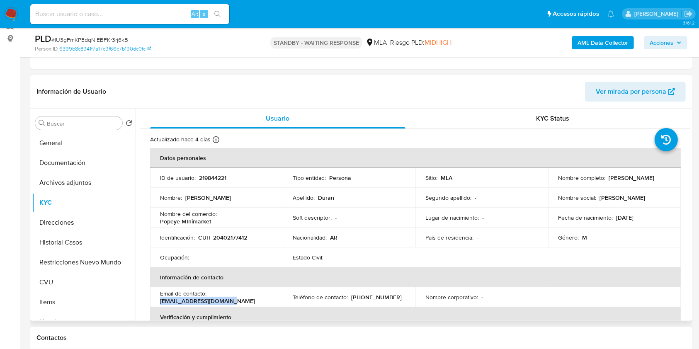
drag, startPoint x: 234, startPoint y: 304, endPoint x: 158, endPoint y: 301, distance: 75.6
click at [158, 301] on td "Email de contacto : misabuelos503@gmail.com" at bounding box center [216, 297] width 133 height 20
copy p "[EMAIL_ADDRESS][DOMAIN_NAME]"
click at [154, 15] on input at bounding box center [129, 14] width 199 height 11
paste input "CpZ8ZZU5Ejy3Z2WRcRnvh8kf"
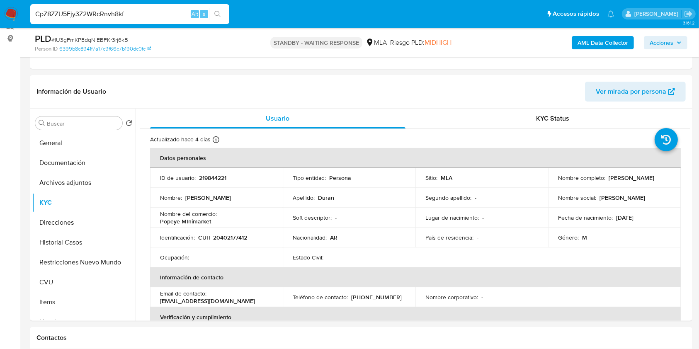
type input "CpZ8ZZU5Ejy3Z2WRcRnvh8kf"
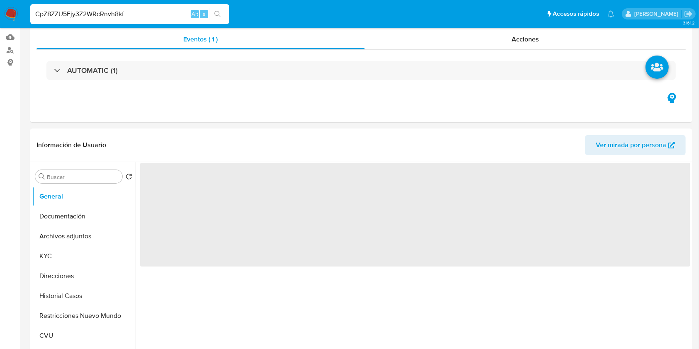
select select "10"
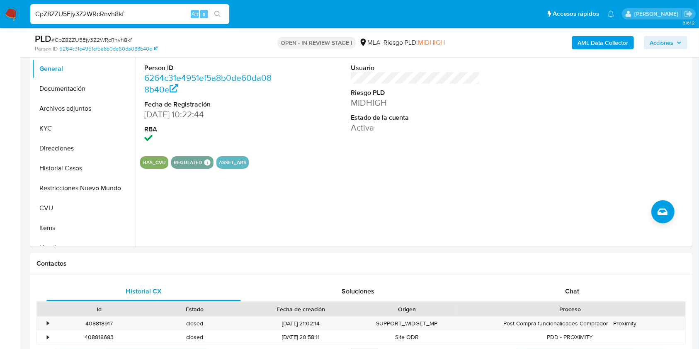
scroll to position [262, 0]
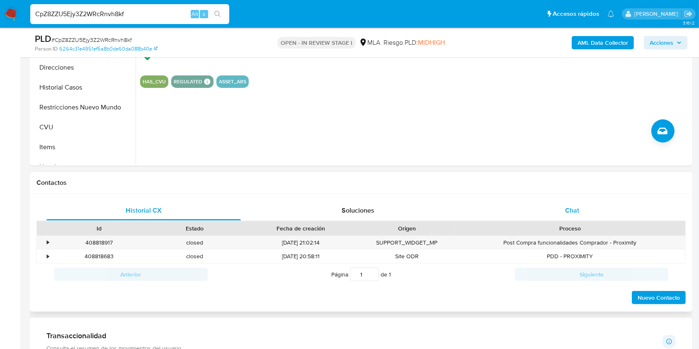
click at [569, 210] on span "Chat" at bounding box center [572, 211] width 14 height 10
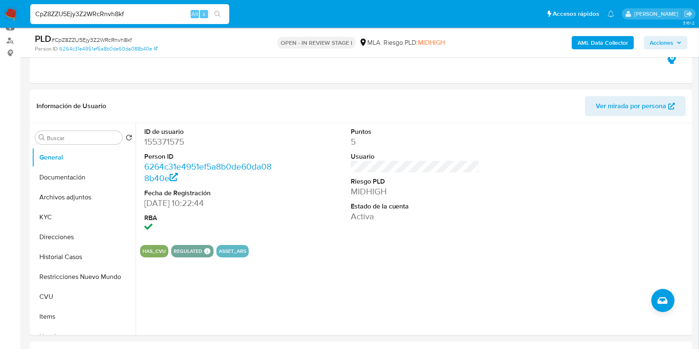
scroll to position [90, 0]
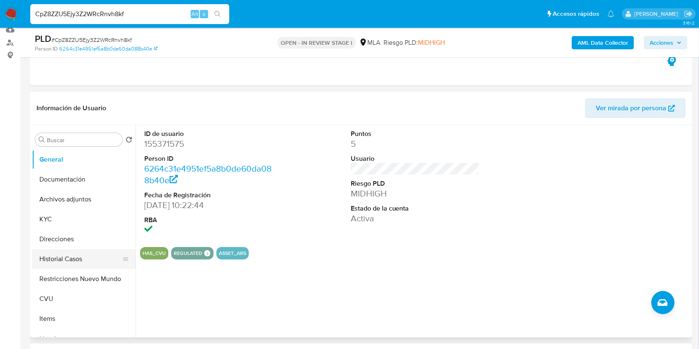
click at [59, 264] on button "Historial Casos" at bounding box center [80, 259] width 97 height 20
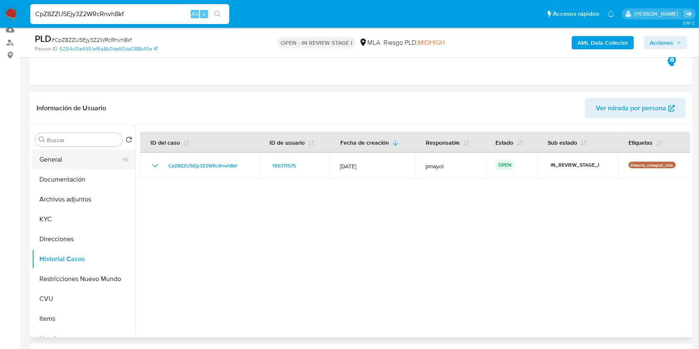
click at [66, 168] on button "General" at bounding box center [80, 160] width 97 height 20
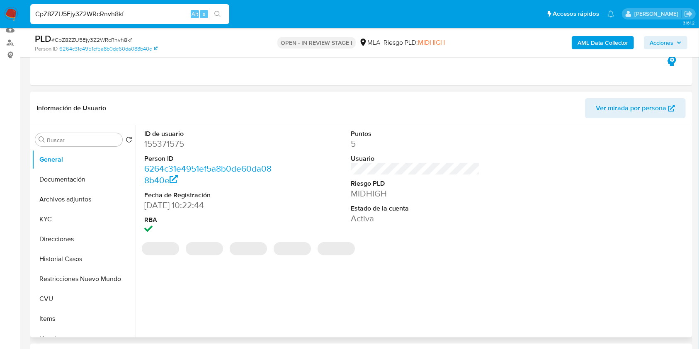
click at [168, 142] on dd "155371575" at bounding box center [208, 144] width 129 height 12
copy dd "155371575"
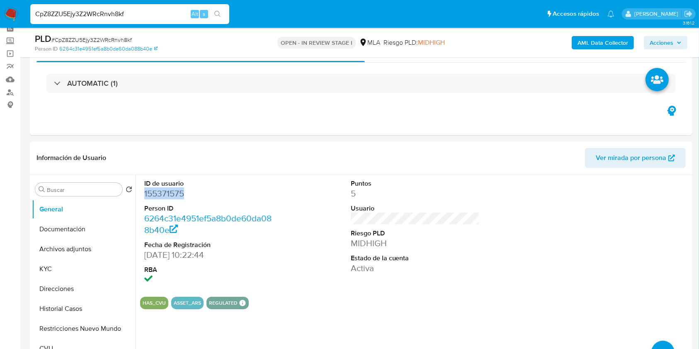
scroll to position [35, 0]
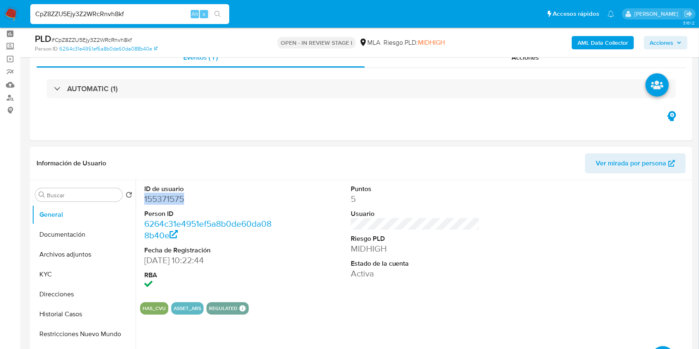
click at [622, 41] on b "AML Data Collector" at bounding box center [603, 42] width 51 height 13
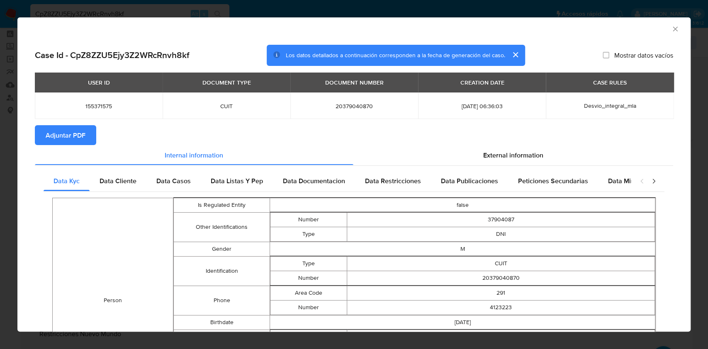
click at [75, 142] on span "Adjuntar PDF" at bounding box center [66, 135] width 40 height 18
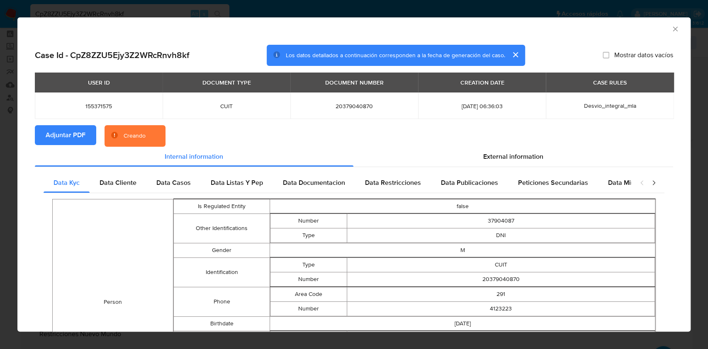
click at [671, 31] on icon "Cerrar ventana" at bounding box center [675, 29] width 8 height 8
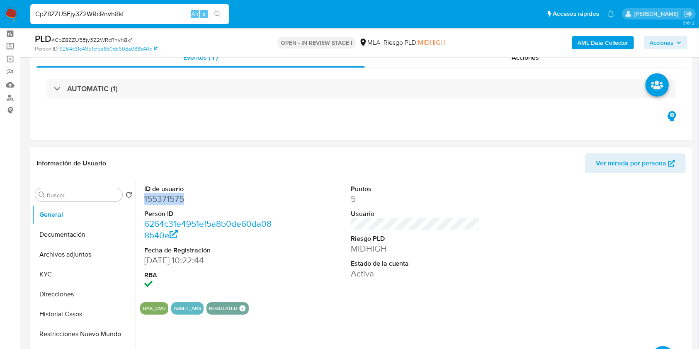
click at [619, 160] on span "Ver mirada por persona" at bounding box center [631, 163] width 71 height 20
click at [622, 158] on span "Ver mirada por persona" at bounding box center [631, 163] width 71 height 20
click at [73, 249] on button "Archivos adjuntos" at bounding box center [80, 255] width 97 height 20
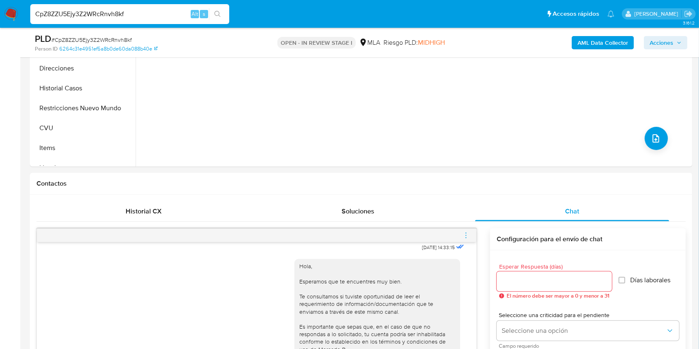
scroll to position [270, 0]
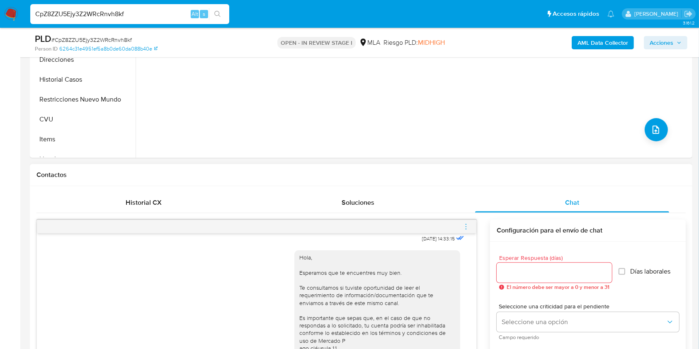
click at [467, 225] on icon "menu-action" at bounding box center [466, 226] width 7 height 7
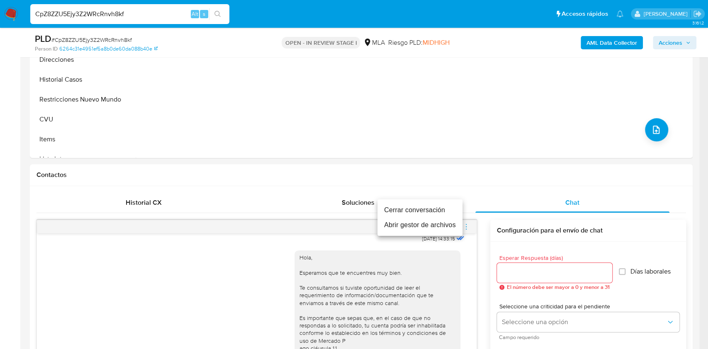
click at [419, 210] on li "Cerrar conversación" at bounding box center [420, 210] width 85 height 15
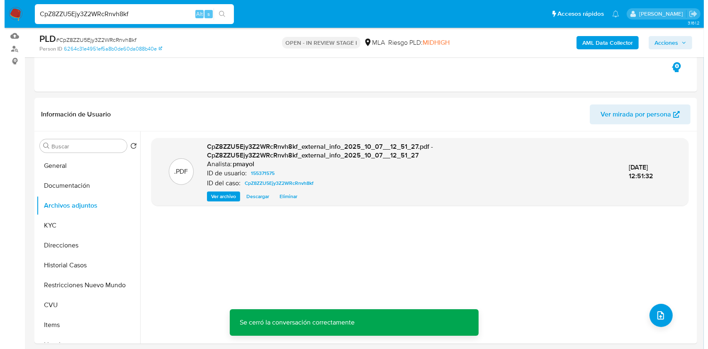
scroll to position [78, 0]
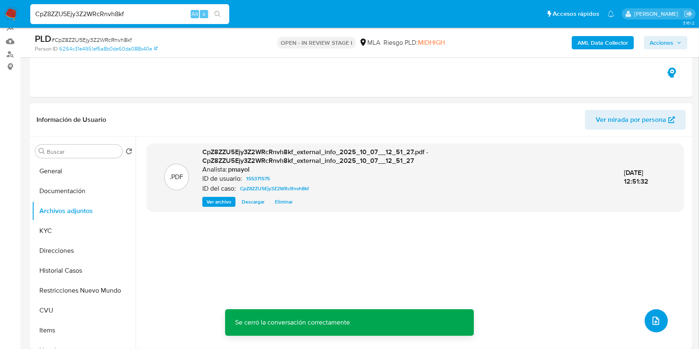
click at [661, 320] on button "upload-file" at bounding box center [656, 320] width 23 height 23
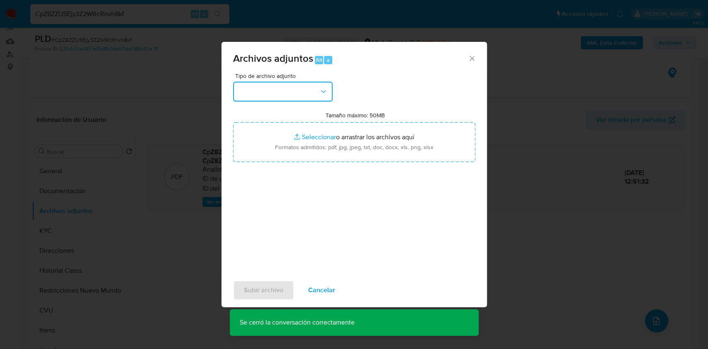
click at [329, 90] on button "button" at bounding box center [283, 92] width 100 height 20
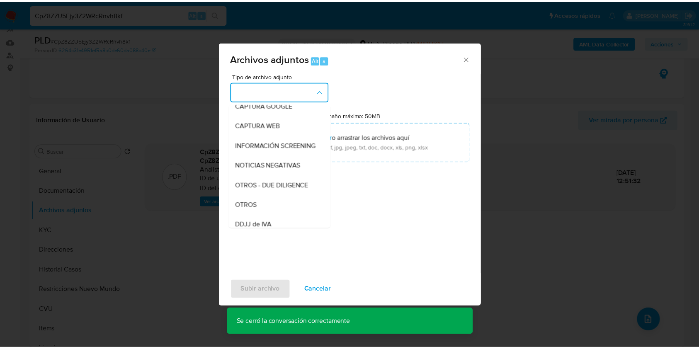
scroll to position [77, 0]
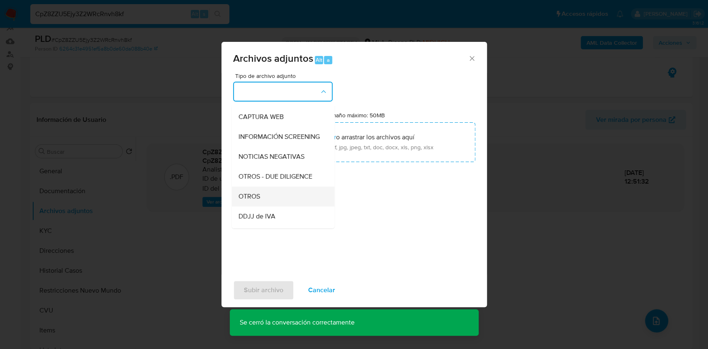
click at [270, 200] on div "OTROS" at bounding box center [280, 197] width 85 height 20
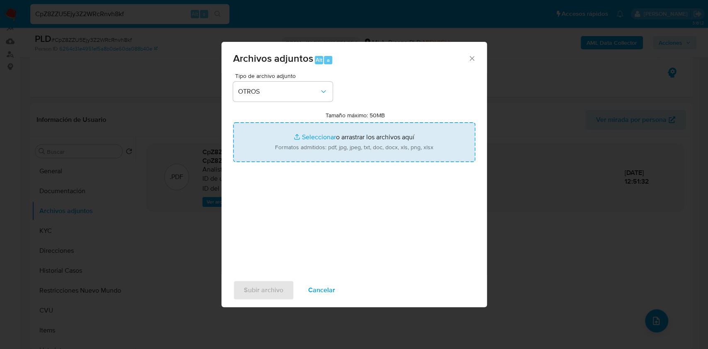
click at [328, 148] on input "Tamaño máximo: 50MB Seleccionar archivos" at bounding box center [354, 142] width 242 height 40
type input "C:\fakepath\Caselog CpZ8ZZU5Ejy3Z2WRcRnvh8kf.docx"
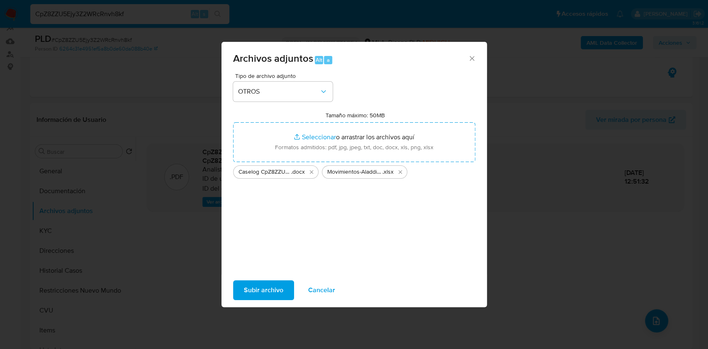
click at [261, 291] on span "Subir archivo" at bounding box center [263, 290] width 39 height 18
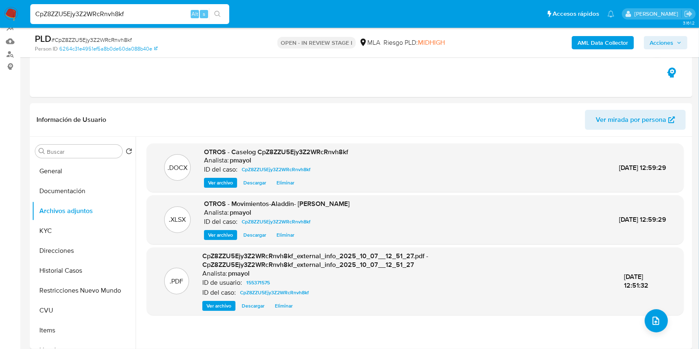
click at [674, 37] on span "Acciones" at bounding box center [666, 43] width 32 height 12
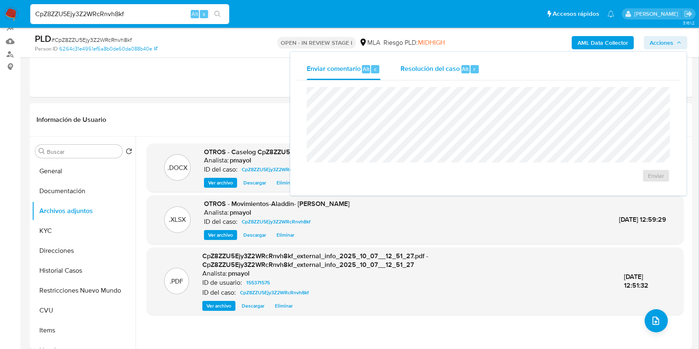
click at [452, 66] on span "Resolución del caso" at bounding box center [430, 69] width 59 height 10
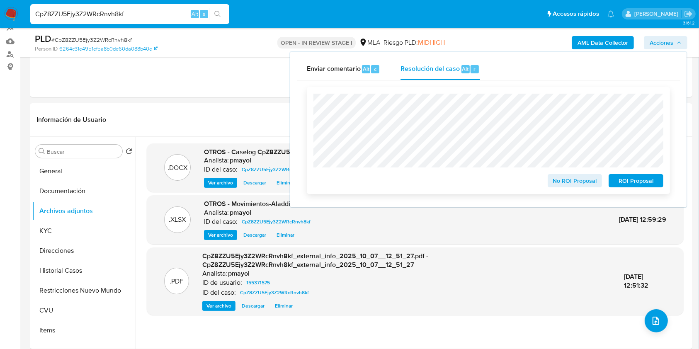
click at [565, 180] on span "No ROI Proposal" at bounding box center [575, 181] width 43 height 12
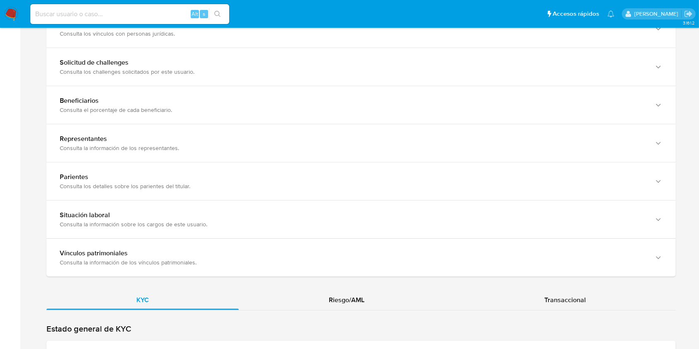
scroll to position [833, 0]
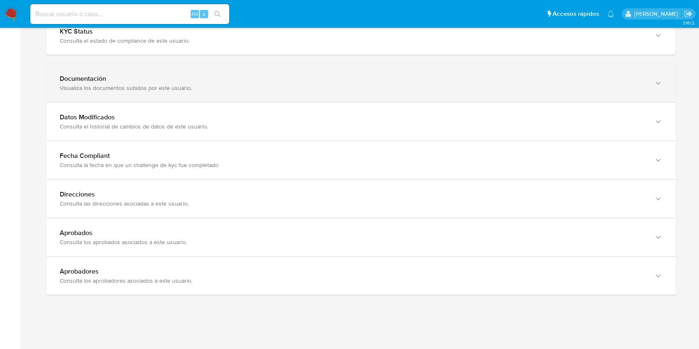
click at [537, 79] on div "Documentación" at bounding box center [353, 79] width 587 height 8
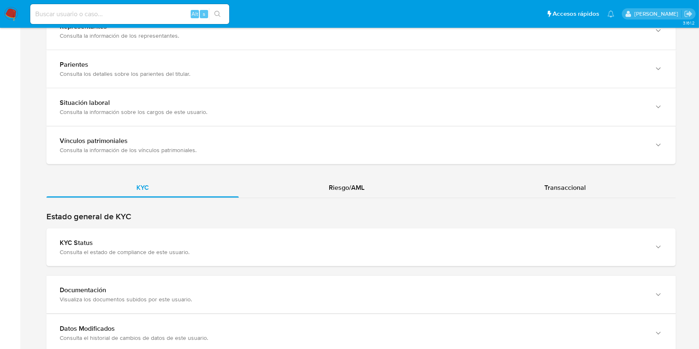
scroll to position [701, 0]
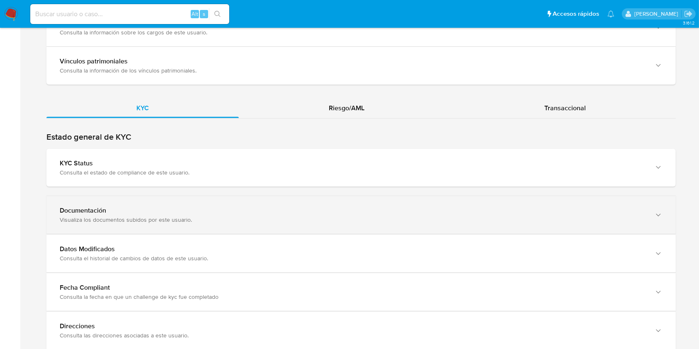
click at [546, 200] on div "Documentación Visualiza los documentos subidos por este usuario." at bounding box center [361, 215] width 630 height 38
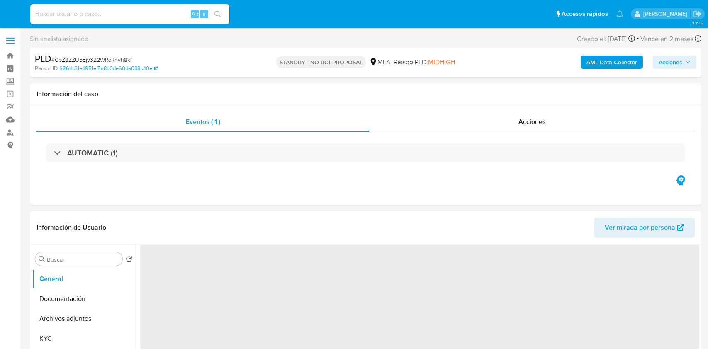
select select "10"
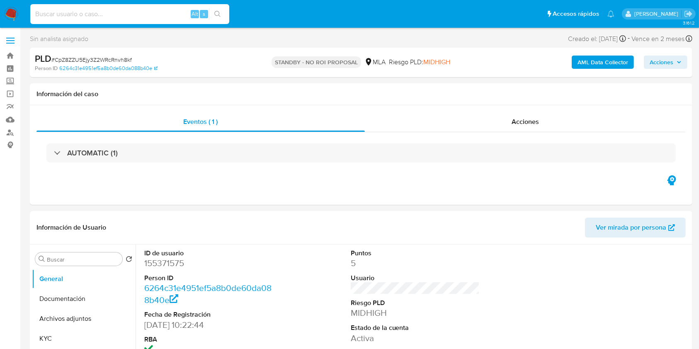
click at [137, 12] on input at bounding box center [129, 14] width 199 height 11
paste input "vaw7ePpDI44W62hr7tuWCR5z"
type input "vaw7ePpDI44W62hr7tuWCR5z"
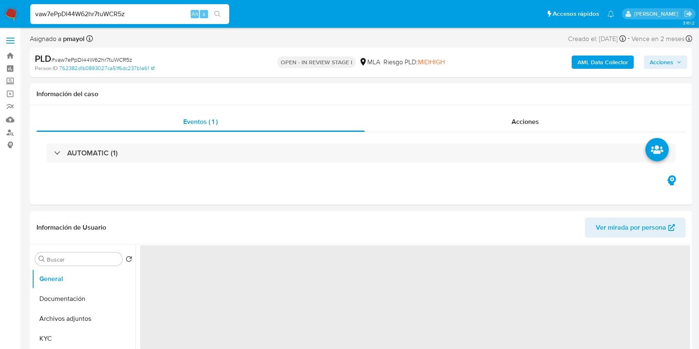
select select "10"
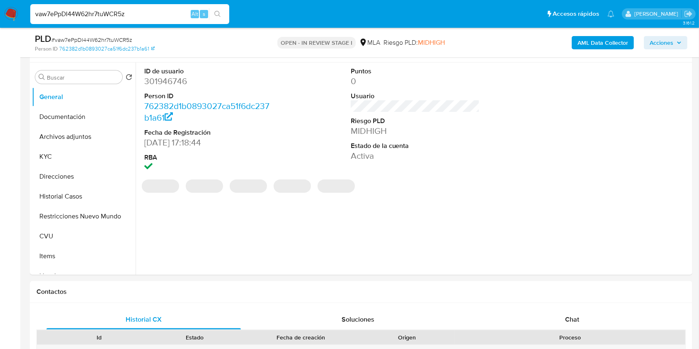
scroll to position [192, 0]
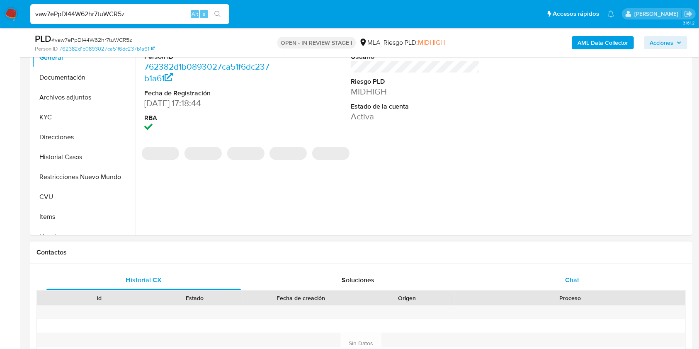
click at [579, 275] on div "Chat" at bounding box center [572, 280] width 195 height 20
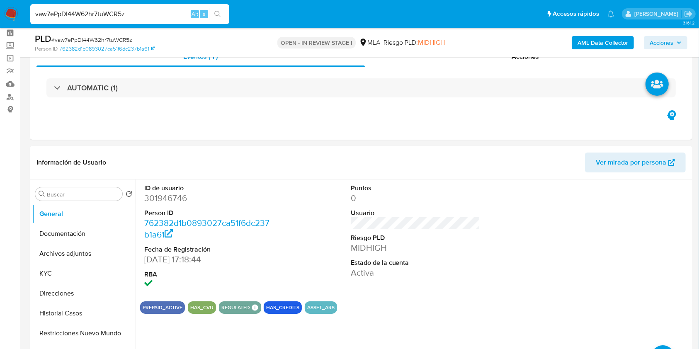
scroll to position [43, 0]
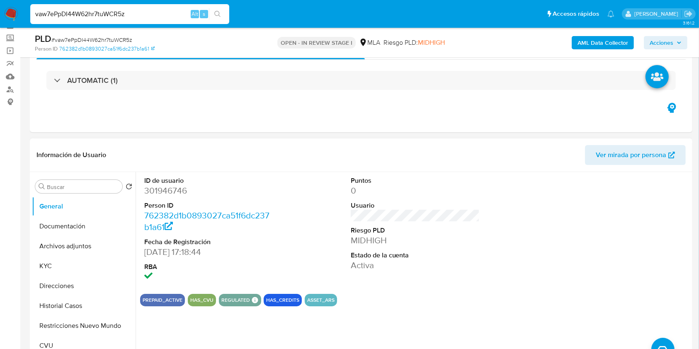
click at [157, 191] on dd "301946746" at bounding box center [208, 191] width 129 height 12
copy dd "301946746"
click at [62, 311] on button "Historial Casos" at bounding box center [80, 306] width 97 height 20
